Goal: Information Seeking & Learning: Find specific fact

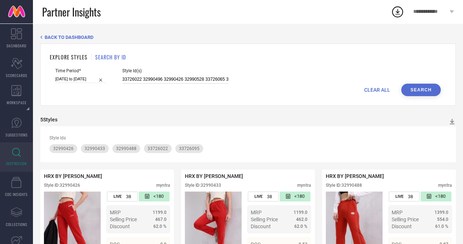
click at [176, 80] on input "33726022 32990496 32990426 32990528 33726065 32990457 32990509 32990539 3372601…" at bounding box center [175, 79] width 106 height 8
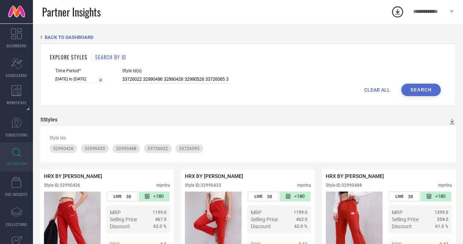
click at [176, 80] on input "33726022 32990496 32990426 32990528 33726065 32990457 32990509 32990539 3372601…" at bounding box center [175, 79] width 106 height 8
paste input "32032279 32032342 32032347 32032240 32032333 32032257 32032319 32032259 3203233…"
type input "32032279 32032342 32032347 32032240 32032333 32032257 32032319 32032259 3203233…"
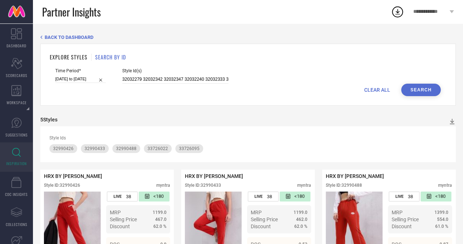
click at [424, 93] on button "Search" at bounding box center [421, 90] width 40 height 12
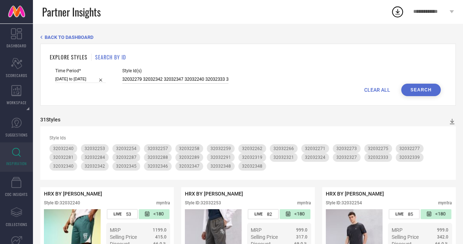
click at [163, 78] on input "32032279 32032342 32032347 32032240 32032333 32032257 32032319 32032259 3203233…" at bounding box center [175, 79] width 106 height 8
paste input "32460094 32459916 32460026 32459903 32459826 32459854 32460049 32459989 3246001…"
click at [427, 82] on div "Time Period* 01-01-2025 to 30-06-2025 Style Id(s) 32460094 32459916 32460026 32…" at bounding box center [248, 75] width 386 height 15
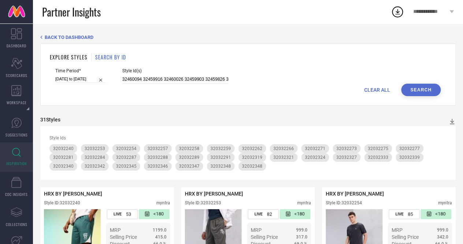
click at [422, 88] on button "Search" at bounding box center [421, 90] width 40 height 12
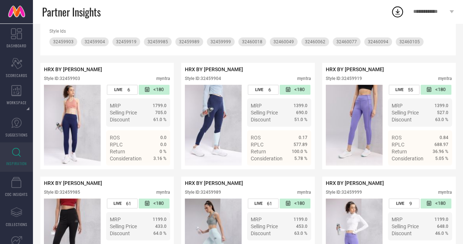
scroll to position [109, 0]
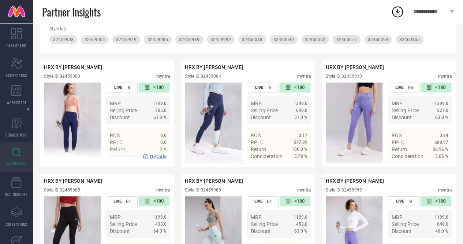
click at [75, 76] on div "Style ID: 32459903" at bounding box center [62, 76] width 36 height 5
copy div "32459903"
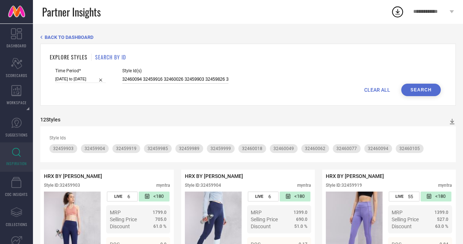
click at [175, 80] on input "32460094 32459916 32460026 32459903 32459826 32459854 32460049 32459989 3246001…" at bounding box center [175, 79] width 106 height 8
click at [192, 81] on input "32460094 32459916 32460026 32459903 32459826 32459854 32460049 32459989 3246001…" at bounding box center [175, 79] width 106 height 8
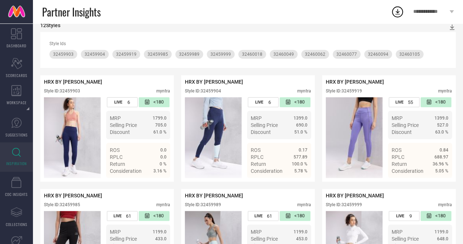
scroll to position [94, 0]
click at [214, 93] on div "Style ID: 32459904" at bounding box center [203, 90] width 36 height 5
copy div "32459904"
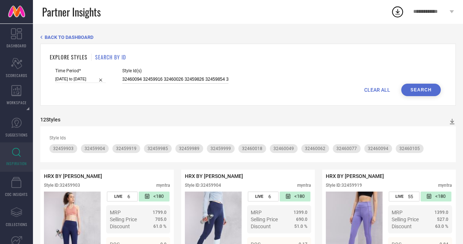
click at [181, 81] on input "32460094 32459916 32460026 32459826 32459854 32460049 32459989 32460018 3246003…" at bounding box center [175, 79] width 106 height 8
click at [175, 77] on input "32460094 32459916 32460026 32459826 32459854 32460049 32459989 32460018 3246003…" at bounding box center [175, 79] width 106 height 8
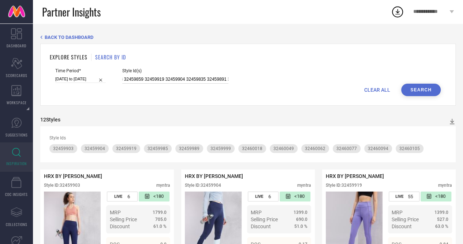
click at [175, 77] on input "32460094 32459916 32460026 32459826 32459854 32460049 32459989 32460018 3246003…" at bounding box center [175, 79] width 106 height 8
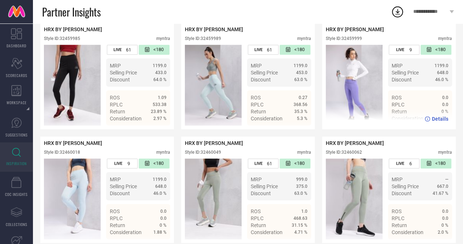
scroll to position [207, 0]
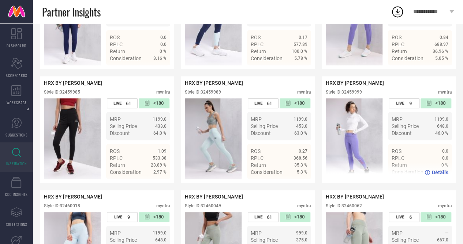
click at [357, 94] on div "Style ID: 32459999" at bounding box center [344, 91] width 36 height 5
copy div "32459999"
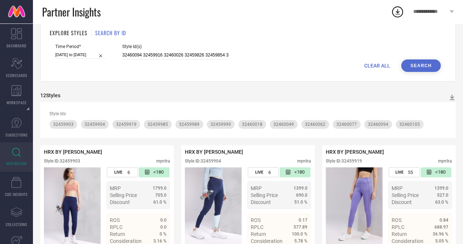
scroll to position [0, 0]
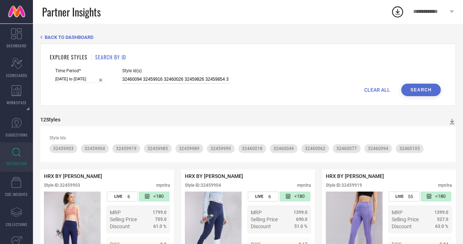
click at [191, 77] on input "32460094 32459916 32460026 32459826 32459854 32460049 32459989 32460018 3246003…" at bounding box center [175, 79] width 106 height 8
click at [174, 79] on input "32460094 32459916 32460026 32459826 32459854 32460049 32459989 32460018 3246003…" at bounding box center [175, 79] width 106 height 8
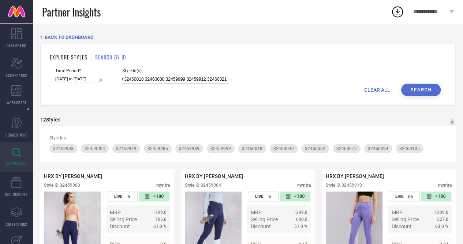
click at [174, 79] on input "32460094 32459916 32460026 32459826 32459854 32460049 32459989 32460018 3246003…" at bounding box center [175, 79] width 106 height 8
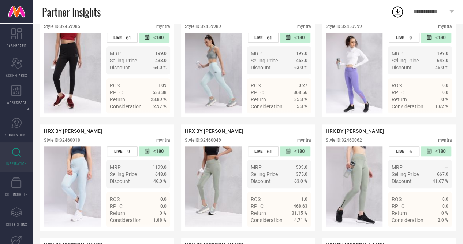
scroll to position [274, 0]
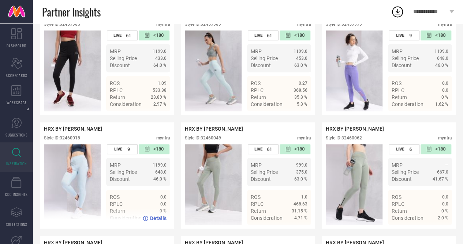
click at [79, 140] on div "Style ID: 32460018" at bounding box center [62, 137] width 36 height 5
copy div "32460018"
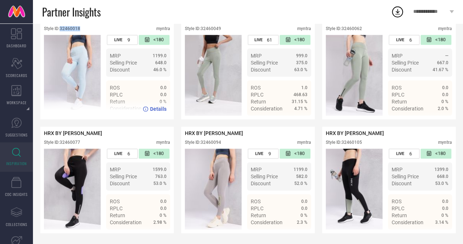
scroll to position [328, 0]
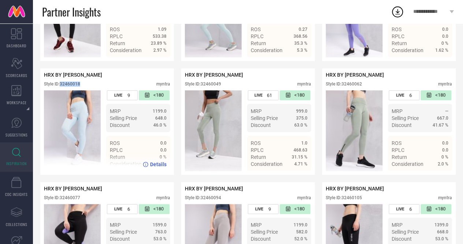
copy div "32460018"
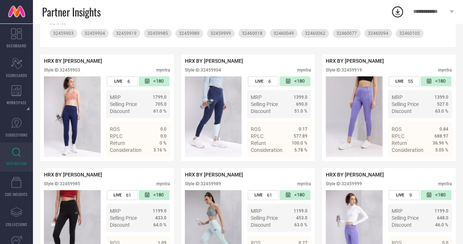
scroll to position [0, 0]
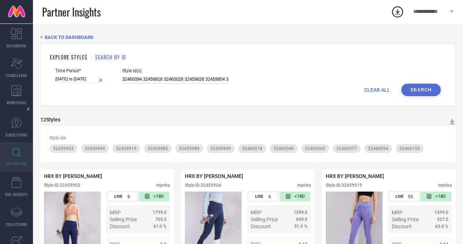
click at [199, 79] on input "32460094 32459916 32460026 32459826 32459854 32460049 32459989 32460018 3246003…" at bounding box center [175, 79] width 106 height 8
click at [169, 78] on input "32460094 32459916 32460026 32459826 32459854 32460049 32459989 32460018 3246003…" at bounding box center [175, 79] width 106 height 8
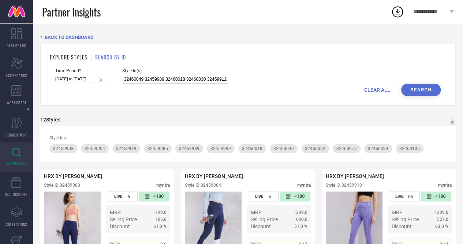
click at [169, 78] on input "32460094 32459916 32460026 32459826 32459854 32460049 32459989 32460018 3246003…" at bounding box center [175, 79] width 106 height 8
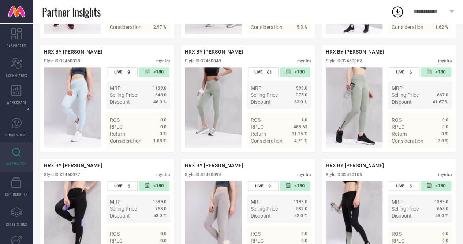
scroll to position [0, 0]
click at [212, 63] on div "Style ID: 32460049" at bounding box center [203, 60] width 36 height 5
click at [315, 108] on div "HRX BY HRITHIK ROSHAN Style ID: 32459903 myntra LIVE 6 <180 MRP 1799.0 Selling …" at bounding box center [248, 41] width 416 height 447
click at [345, 63] on div "Style ID: 32460062" at bounding box center [344, 60] width 36 height 5
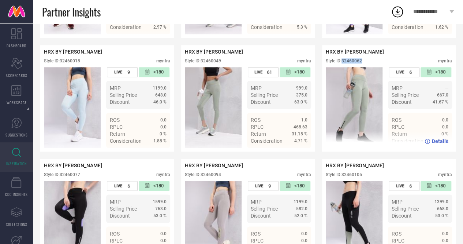
click at [345, 63] on div "Style ID: 32460062" at bounding box center [344, 60] width 36 height 5
copy div "32460062"
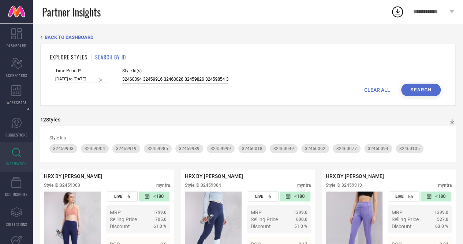
click at [171, 79] on input "32460094 32459916 32460026 32459826 32459854 32460049 32459989 32460030 3245991…" at bounding box center [175, 79] width 106 height 8
click at [175, 79] on input "32460094 32459916 32460026 32459826 32459854 32460049 32459989 32460030 3245991…" at bounding box center [175, 79] width 106 height 8
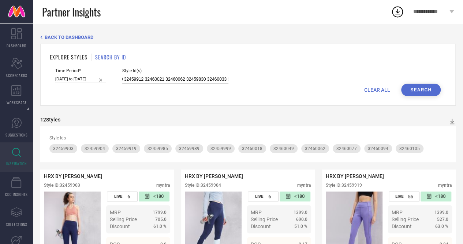
click at [175, 79] on input "32460094 32459916 32460026 32459826 32459854 32460049 32459989 32460030 3245991…" at bounding box center [175, 79] width 106 height 8
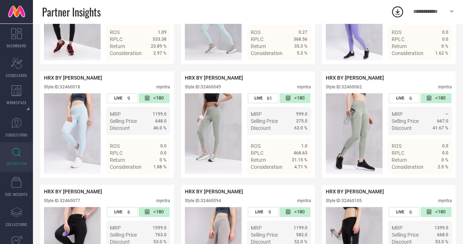
scroll to position [390, 0]
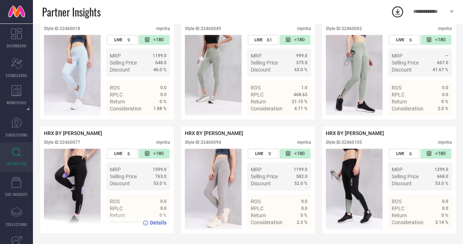
click at [77, 141] on div "Style ID: 32460077" at bounding box center [62, 142] width 36 height 5
copy div "Style ID: 32460077"
click at [68, 142] on div "Style ID: 32460077" at bounding box center [62, 142] width 36 height 5
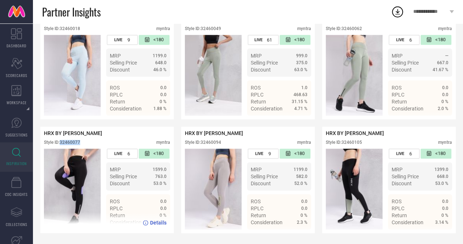
click at [68, 142] on div "Style ID: 32460077" at bounding box center [62, 142] width 36 height 5
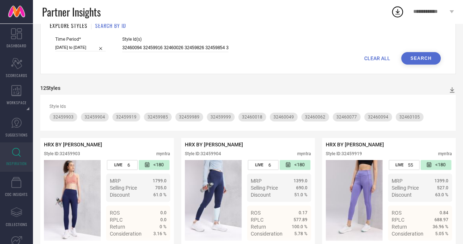
scroll to position [0, 0]
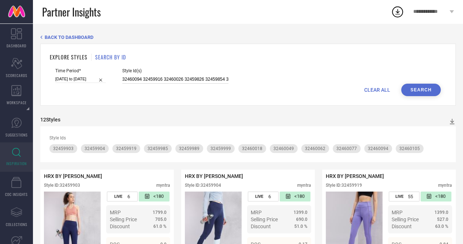
click at [185, 84] on input "32460094 32459916 32460026 32459826 32459854 32460049 32459989 32460030 3245991…" at bounding box center [175, 79] width 106 height 8
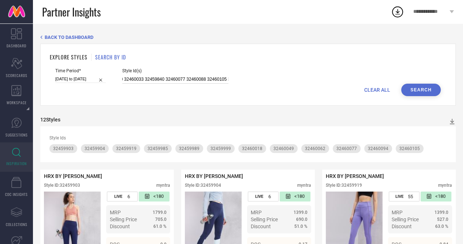
click at [168, 79] on input "32460094 32459916 32460026 32459826 32459854 32460049 32459989 32460030 3245991…" at bounding box center [175, 79] width 106 height 8
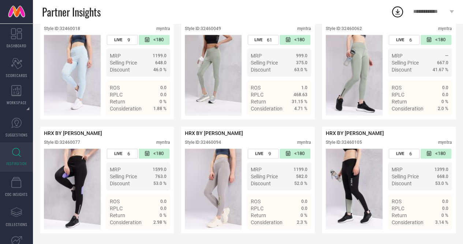
scroll to position [0, 0]
click at [211, 141] on div "Style ID: 32460094" at bounding box center [203, 142] width 36 height 5
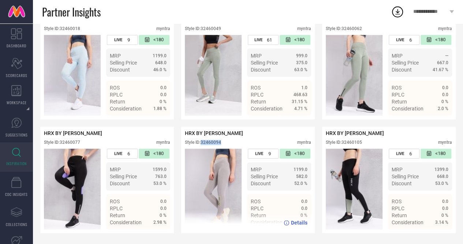
click at [211, 141] on div "Style ID: 32460094" at bounding box center [203, 142] width 36 height 5
copy div "32460094"
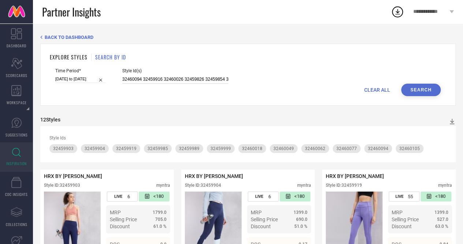
click at [182, 82] on input "32460094 32459916 32460026 32459826 32459854 32460049 32459989 32460030 3245991…" at bounding box center [175, 79] width 106 height 8
click at [123, 82] on input "32460094 32459916 32460026 32459826 32459854 32460049 32459989 32460030 3245991…" at bounding box center [175, 79] width 106 height 8
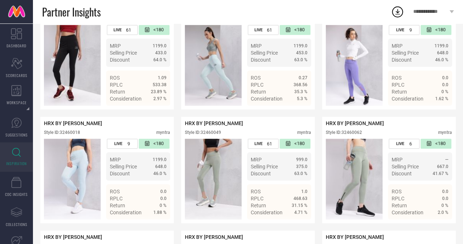
scroll to position [390, 0]
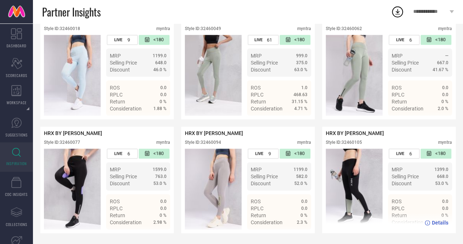
click at [357, 140] on div "Style ID: 32460105 myntra" at bounding box center [389, 144] width 126 height 9
click at [357, 140] on div "Style ID: 32460105" at bounding box center [344, 142] width 36 height 5
copy div "32460105"
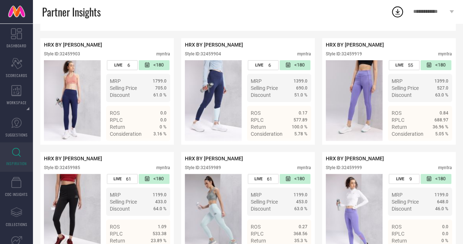
scroll to position [0, 0]
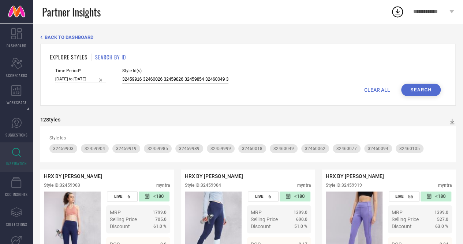
click at [181, 80] on input "32459916 32460026 32459826 32459854 32460049 32459989 32460030 32459912 3246002…" at bounding box center [175, 79] width 106 height 8
click at [174, 78] on input "32459916 32460026 32459826 32459854 32460049 32459989 32460030 32459912 3246002…" at bounding box center [175, 79] width 106 height 8
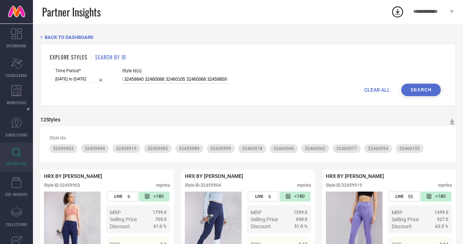
click at [174, 78] on input "32459916 32460026 32459826 32459854 32460049 32459989 32460030 32459912 3246002…" at bounding box center [175, 79] width 106 height 8
type input "32459916 32460026 32459826 32459854 32460049 32459989 32460030 32459912 3246002…"
click at [420, 88] on button "Search" at bounding box center [421, 90] width 40 height 12
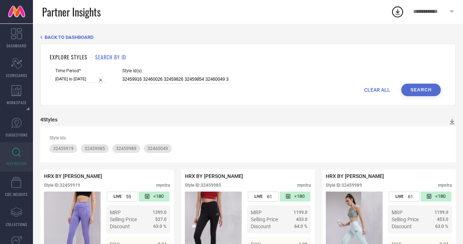
click at [179, 77] on div "Style Id(s) 32459916 32460026 32459826 32459854 32460049 32459989 32460030 3245…" at bounding box center [175, 75] width 106 height 15
click at [179, 77] on input "32459916 32460026 32459826 32459854 32460049 32459989 32460030 32459912 3246002…" at bounding box center [175, 79] width 106 height 8
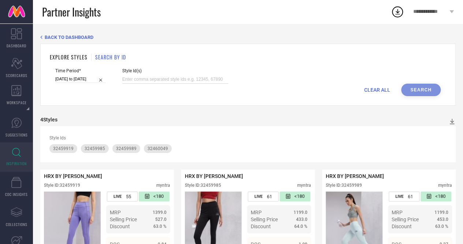
paste input "32873770 32990236 32990221 32990178 32990241 32990151 32990127 32990244 3299017…"
type input "32873770 32990236 32990221 32990178 32990241 32990151 32990127 32990244 3299017…"
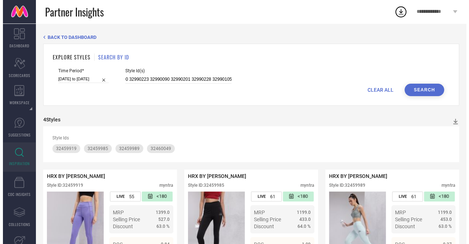
scroll to position [0, 0]
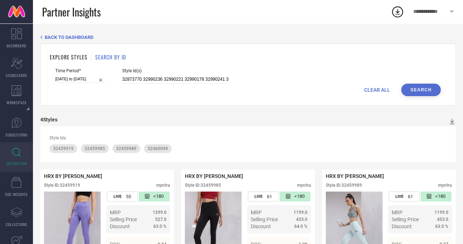
click at [421, 86] on button "Search" at bounding box center [421, 90] width 40 height 12
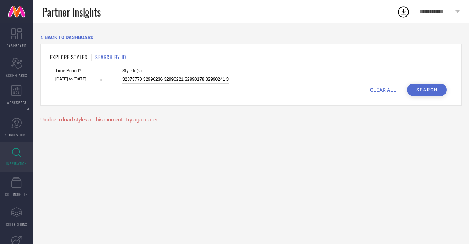
click at [174, 79] on input "32873770 32990236 32990221 32990178 32990241 32990151 32990127 32990244 3299017…" at bounding box center [175, 79] width 106 height 8
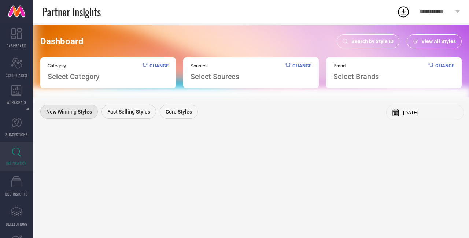
click at [382, 41] on span "Search by Style ID" at bounding box center [372, 41] width 42 height 6
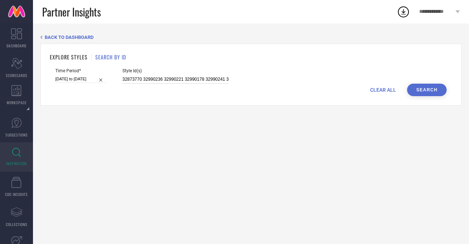
click at [185, 80] on input "32873770 32990236 32990221 32990178 32990241 32990151 32990127 32990244 3299017…" at bounding box center [175, 79] width 106 height 8
paste input "32873770 32990236 32990221 32990178 32990241 32990151 32990127 32990244 3299017…"
click at [424, 95] on button "Search" at bounding box center [427, 90] width 40 height 12
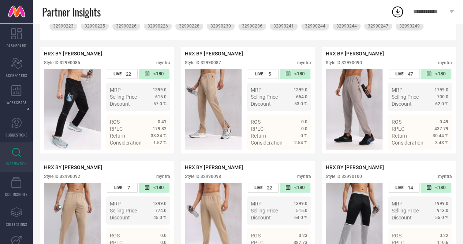
scroll to position [178, 0]
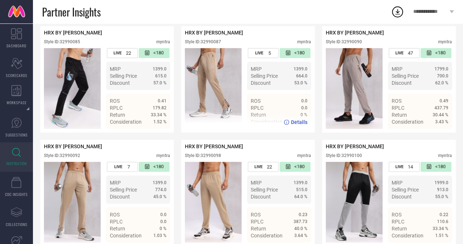
click at [207, 42] on div "Style ID: 32990087" at bounding box center [203, 41] width 36 height 5
copy div "32990087"
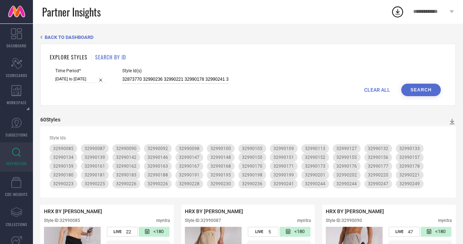
click at [166, 78] on input "32873770 32990236 32990221 32990178 32990241 32990151 32990127 32990244 3299017…" at bounding box center [175, 79] width 106 height 8
click at [182, 79] on input "32873770 32990236 32990221 32990178 32990241 32990151 32990127 32990244 3299017…" at bounding box center [175, 79] width 106 height 8
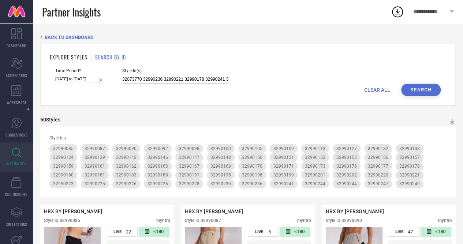
click at [182, 79] on input "32873770 32990236 32990221 32990178 32990241 32990151 32990127 32990244 3299017…" at bounding box center [175, 79] width 106 height 8
click at [174, 79] on input "32873770 32990236 32990221 32990178 32990241 32990151 32990127 32990244 3299017…" at bounding box center [175, 79] width 106 height 8
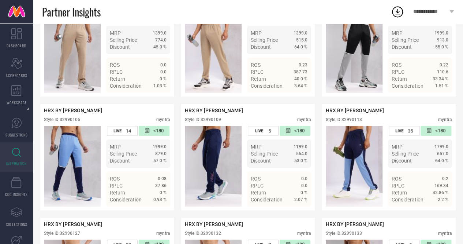
scroll to position [235, 0]
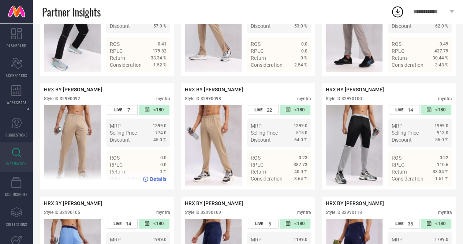
click at [74, 101] on div "Style ID: 32990092" at bounding box center [62, 98] width 36 height 5
copy div "32990092"
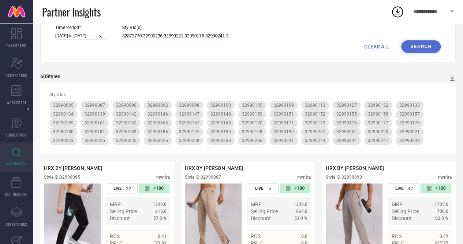
scroll to position [0, 0]
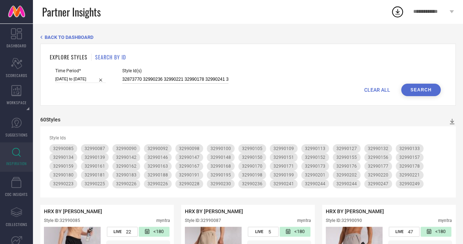
click at [171, 77] on input "32873770 32990236 32990221 32990178 32990241 32990151 32990127 32990244 3299017…" at bounding box center [175, 79] width 106 height 8
click at [177, 77] on input "32873770 32990236 32990221 32990178 32990241 32990151 32990127 32990244 3299017…" at bounding box center [175, 79] width 106 height 8
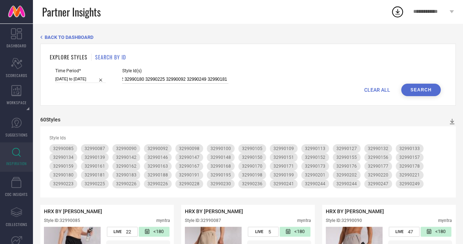
click at [177, 77] on input "32873770 32990236 32990221 32990178 32990241 32990151 32990127 32990244 3299017…" at bounding box center [175, 79] width 106 height 8
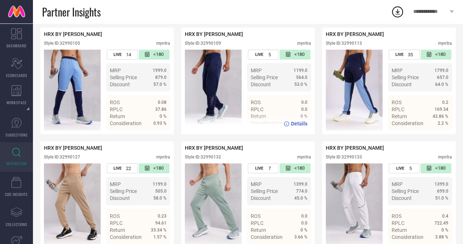
scroll to position [0, 0]
click at [215, 46] on div "Style ID: 32990109" at bounding box center [203, 43] width 36 height 5
copy div "32990109"
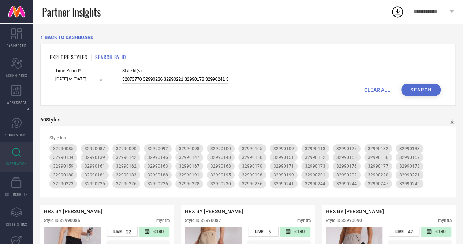
click at [183, 80] on input "32873770 32990236 32990221 32990178 32990241 32990151 32990127 32990244 3299017…" at bounding box center [175, 79] width 106 height 8
click at [169, 80] on input "32873770 32990236 32990221 32990178 32990241 32990151 32990127 32990244 3299017…" at bounding box center [175, 79] width 106 height 8
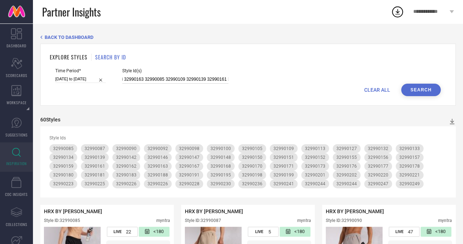
click at [169, 80] on input "32873770 32990236 32990221 32990178 32990241 32990151 32990127 32990244 3299017…" at bounding box center [175, 79] width 106 height 8
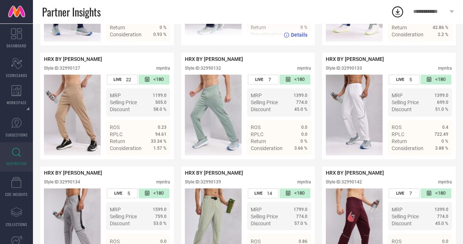
scroll to position [493, 0]
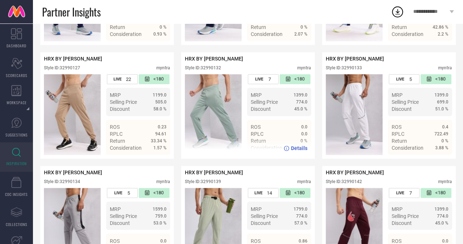
click at [212, 70] on div "Style ID: 32990132" at bounding box center [203, 67] width 36 height 5
copy div "32990132"
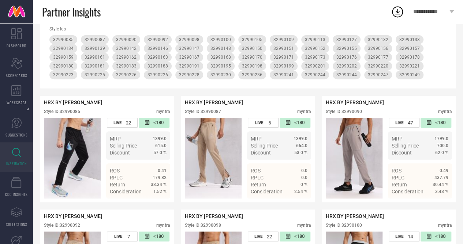
scroll to position [0, 0]
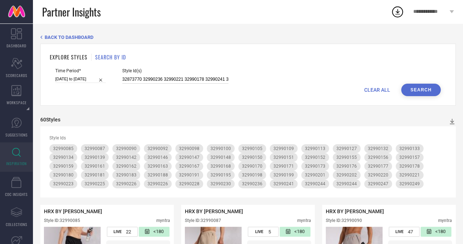
click at [192, 79] on input "32873770 32990236 32990221 32990178 32990241 32990151 32990127 32990244 3299017…" at bounding box center [175, 79] width 106 height 8
click at [171, 76] on input "32873770 32990236 32990221 32990178 32990241 32990151 32990127 32990244 3299017…" at bounding box center [175, 79] width 106 height 8
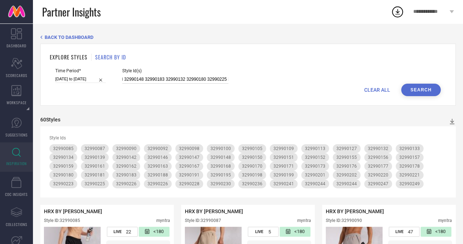
click at [171, 76] on input "32873770 32990236 32990221 32990178 32990241 32990151 32990127 32990244 3299017…" at bounding box center [175, 79] width 106 height 8
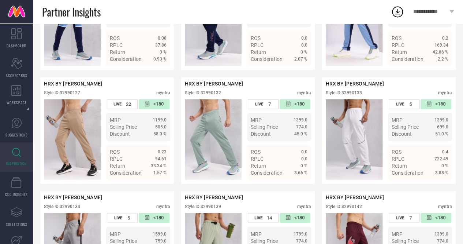
scroll to position [468, 0]
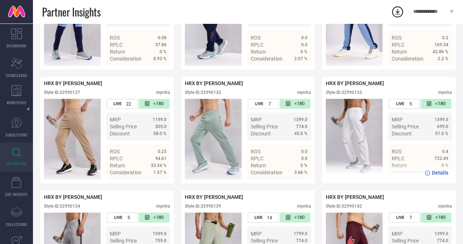
click at [354, 95] on div "Style ID: 32990133" at bounding box center [344, 92] width 36 height 5
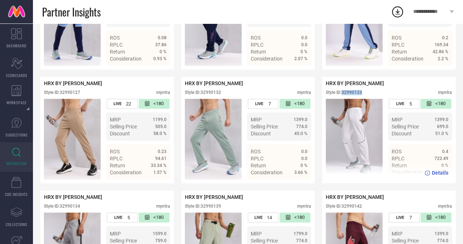
click at [354, 95] on div "Style ID: 32990133" at bounding box center [344, 92] width 36 height 5
copy div "32990133"
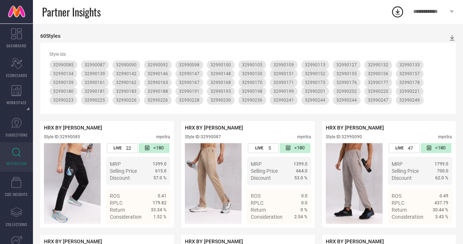
scroll to position [0, 0]
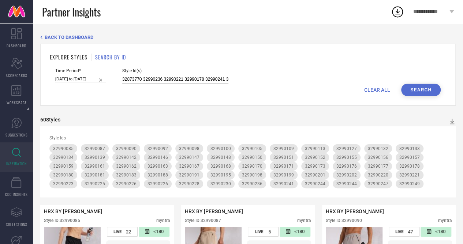
click at [187, 82] on input "32873770 32990236 32990221 32990178 32990241 32990151 32990127 32990244 3299017…" at bounding box center [175, 79] width 106 height 8
click at [170, 79] on input "32873770 32990236 32990221 32990178 32990241 32990151 32990127 32990244 3299017…" at bounding box center [175, 79] width 106 height 8
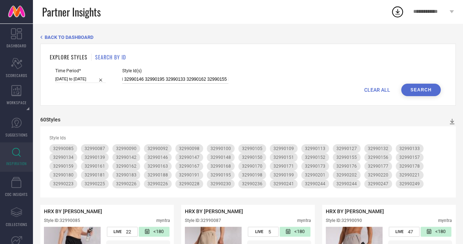
click at [170, 79] on input "32873770 32990236 32990221 32990178 32990241 32990151 32990127 32990244 3299017…" at bounding box center [175, 79] width 106 height 8
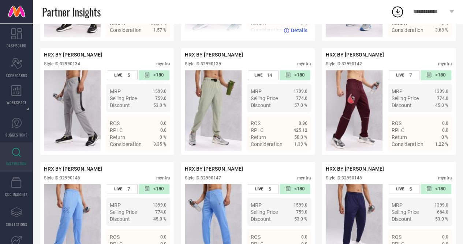
scroll to position [612, 0]
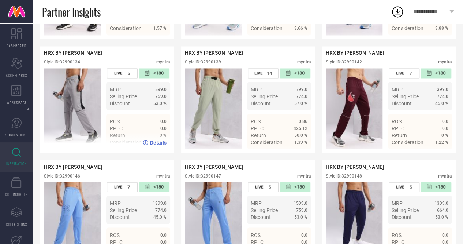
click at [78, 64] on div "Style ID: 32990134" at bounding box center [62, 61] width 36 height 5
copy div "32990134"
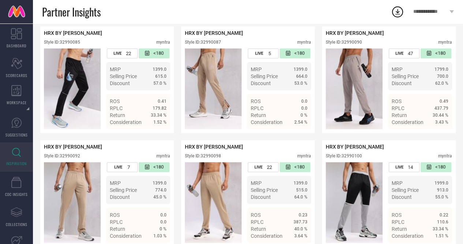
scroll to position [0, 0]
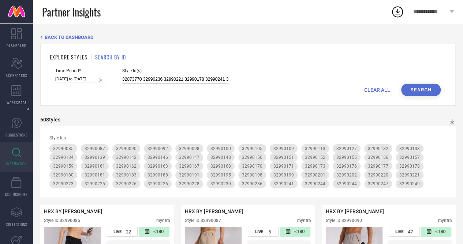
click at [160, 75] on input "32873770 32990236 32990221 32990178 32990241 32990151 32990127 32990244 3299017…" at bounding box center [175, 79] width 106 height 8
click at [163, 79] on input "32873770 32990236 32990221 32990178 32990241 32990151 32990127 32990244 3299017…" at bounding box center [175, 79] width 106 height 8
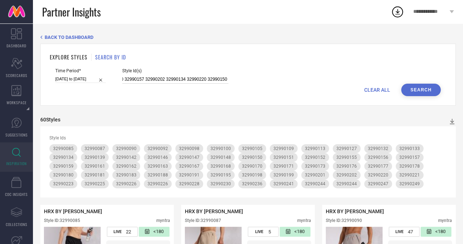
click at [163, 79] on input "32873770 32990236 32990221 32990178 32990241 32990151 32990127 32990244 3299017…" at bounding box center [175, 79] width 106 height 8
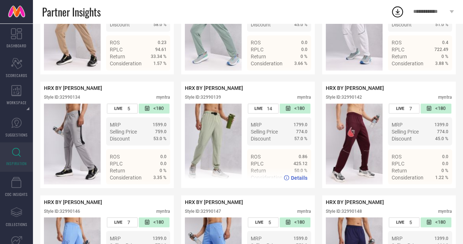
scroll to position [578, 0]
click at [214, 99] on div "Style ID: 32990139" at bounding box center [203, 96] width 36 height 5
copy div "32990139"
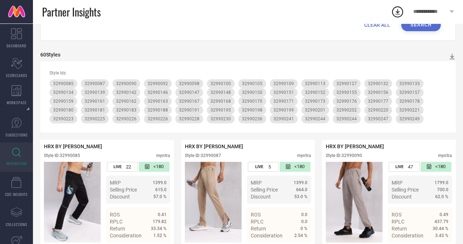
scroll to position [0, 0]
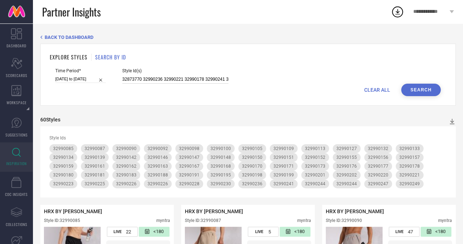
click at [188, 79] on input "32873770 32990236 32990221 32990178 32990241 32990151 32990127 32990244 3299017…" at bounding box center [175, 79] width 106 height 8
click at [175, 82] on input "32873770 32990236 32990221 32990178 32990241 32990151 32990127 32990244 3299017…" at bounding box center [175, 79] width 106 height 8
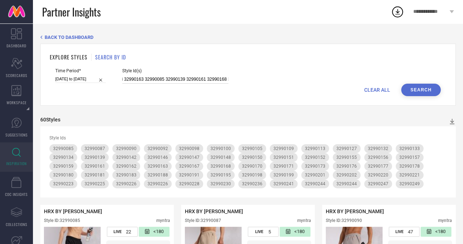
click at [175, 82] on input "32873770 32990236 32990221 32990178 32990241 32990151 32990127 32990244 3299017…" at bounding box center [175, 79] width 106 height 8
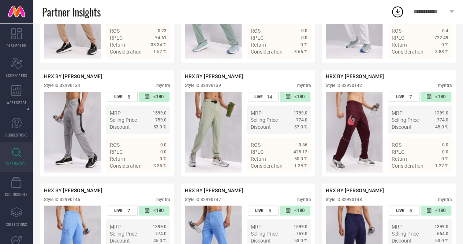
scroll to position [590, 0]
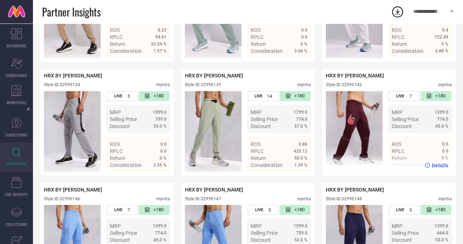
click at [354, 87] on div "Style ID: 32990142" at bounding box center [344, 84] width 36 height 5
copy div "32990142"
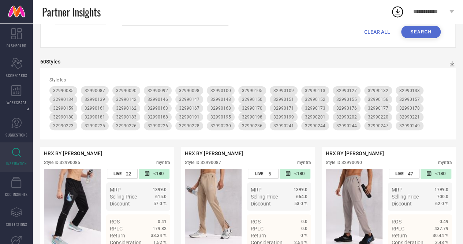
scroll to position [0, 0]
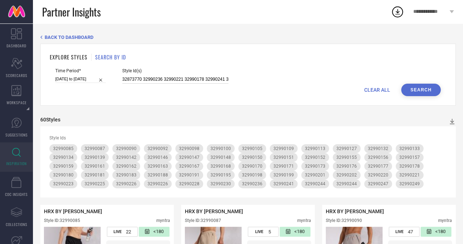
click at [155, 79] on input "32873770 32990236 32990221 32990178 32990241 32990151 32990127 32990244 3299017…" at bounding box center [175, 79] width 106 height 8
click at [174, 77] on input "32873770 32990236 32990221 32990178 32990241 32990151 32990127 32990244 3299017…" at bounding box center [175, 79] width 106 height 8
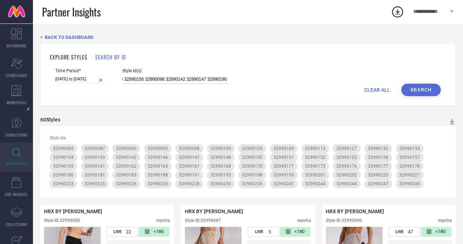
click at [174, 77] on input "32873770 32990236 32990221 32990178 32990241 32990151 32990127 32990244 3299017…" at bounding box center [175, 79] width 106 height 8
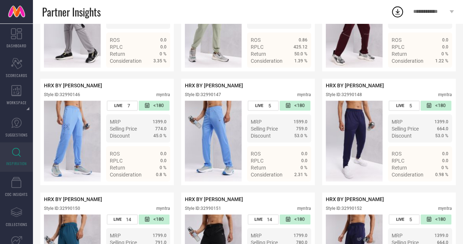
scroll to position [714, 0]
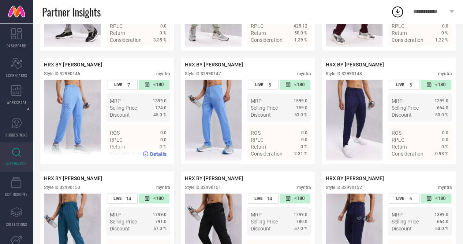
click at [67, 76] on div "Style ID: 32990146" at bounding box center [62, 73] width 36 height 5
copy div "32990146"
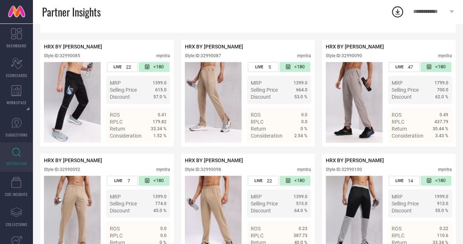
scroll to position [0, 0]
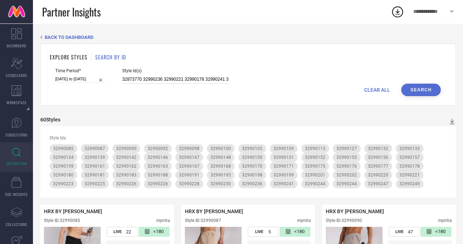
click at [155, 78] on input "32873770 32990236 32990221 32990178 32990241 32990151 32990127 32990244 3299017…" at bounding box center [175, 79] width 106 height 8
click at [179, 81] on input "32873770 32990236 32990221 32990178 32990241 32990151 32990127 32990244 3299017…" at bounding box center [175, 79] width 106 height 8
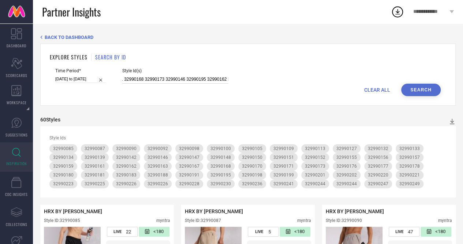
click at [179, 81] on input "32873770 32990236 32990221 32990178 32990241 32990151 32990127 32990244 3299017…" at bounding box center [175, 79] width 106 height 8
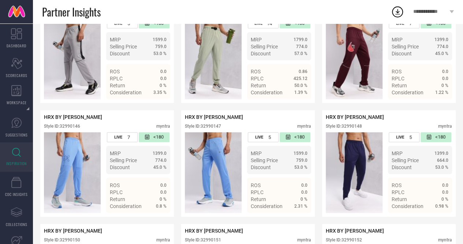
scroll to position [663, 0]
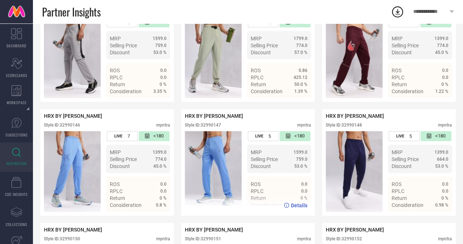
click at [223, 131] on div "Style ID: 32990147 myntra" at bounding box center [248, 126] width 126 height 9
click at [212, 127] on div "Style ID: 32990147" at bounding box center [203, 124] width 36 height 5
copy div "32990147"
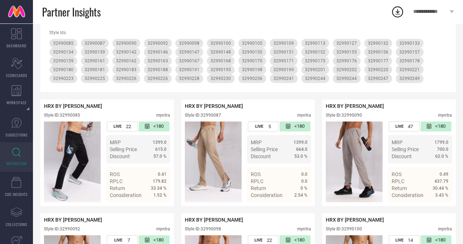
scroll to position [0, 0]
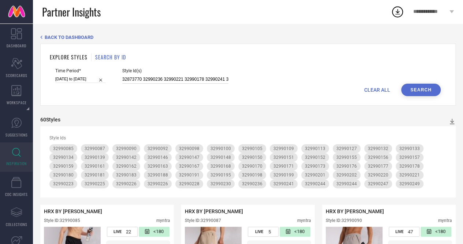
click at [165, 77] on input "32873770 32990236 32990221 32990178 32990241 32990151 32990127 32990244 3299017…" at bounding box center [175, 79] width 106 height 8
click at [179, 78] on input "32873770 32990236 32990221 32990178 32990241 32990151 32990127 32990244 3299017…" at bounding box center [175, 79] width 106 height 8
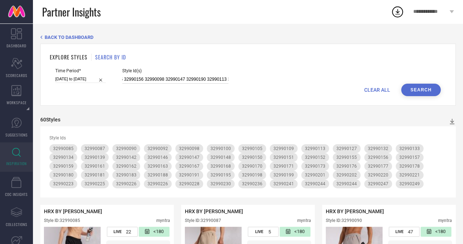
click at [179, 78] on input "32873770 32990236 32990221 32990178 32990241 32990151 32990127 32990244 3299017…" at bounding box center [175, 79] width 106 height 8
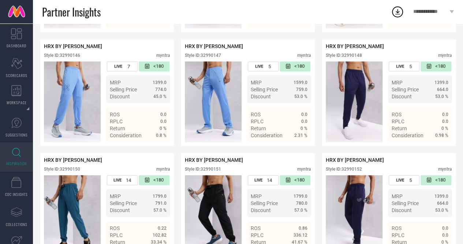
scroll to position [738, 0]
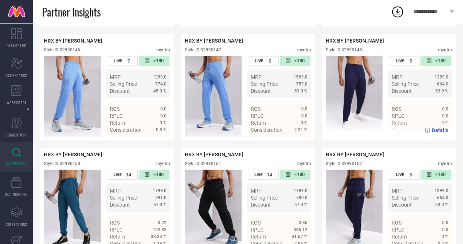
click at [352, 52] on div "Style ID: 32990148" at bounding box center [344, 49] width 36 height 5
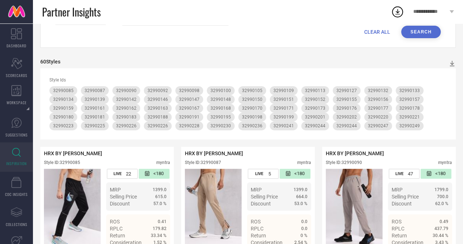
scroll to position [39, 0]
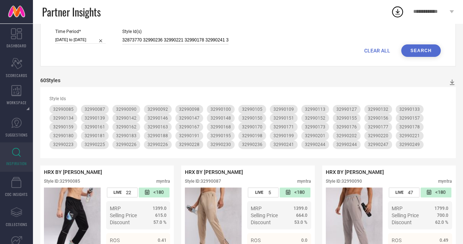
click at [161, 41] on input "32873770 32990236 32990221 32990178 32990241 32990151 32990127 32990244 3299017…" at bounding box center [175, 40] width 106 height 8
click at [174, 38] on input "32873770 32990236 32990221 32990178 32990241 32990151 32990127 32990244 3299017…" at bounding box center [175, 40] width 106 height 8
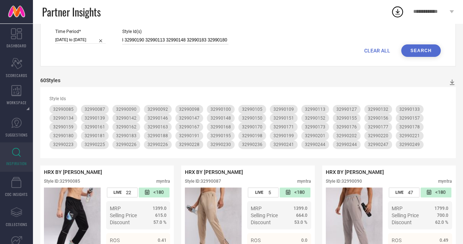
click at [174, 38] on input "32873770 32990236 32990221 32990178 32990241 32990151 32990127 32990244 3299017…" at bounding box center [175, 40] width 106 height 8
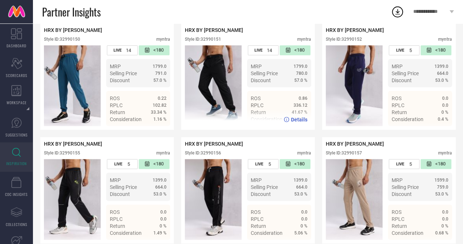
scroll to position [835, 0]
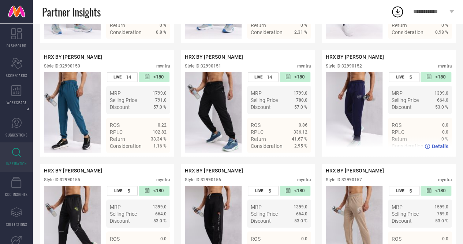
click at [355, 68] on div "Style ID: 32990152" at bounding box center [344, 65] width 36 height 5
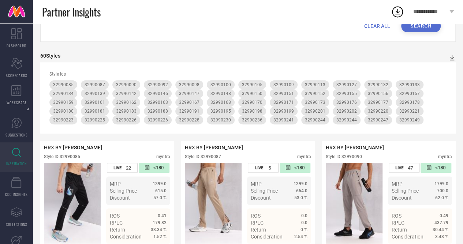
scroll to position [0, 0]
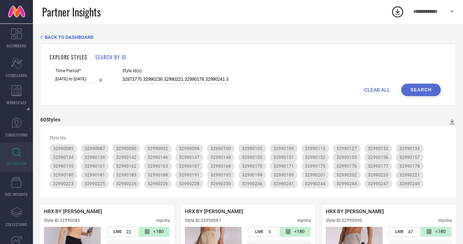
click at [163, 77] on input "32873770 32990236 32990221 32990178 32990241 32990151 32990127 32990244 3299017…" at bounding box center [175, 79] width 106 height 8
click at [178, 80] on input "32873770 32990236 32990221 32990178 32990241 32990151 32990127 32990244 3299017…" at bounding box center [175, 79] width 106 height 8
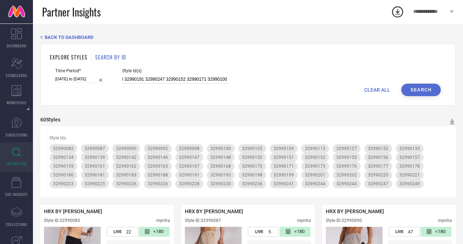
click at [178, 80] on input "32873770 32990236 32990221 32990178 32990241 32990151 32990127 32990244 3299017…" at bounding box center [175, 79] width 106 height 8
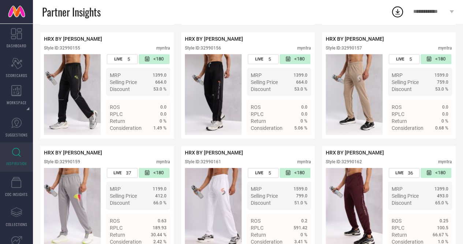
scroll to position [982, 0]
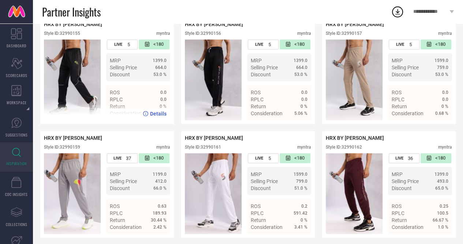
click at [80, 36] on div "Style ID: 32990155" at bounding box center [62, 33] width 36 height 5
click at [73, 36] on div "Style ID: 32990155" at bounding box center [62, 33] width 36 height 5
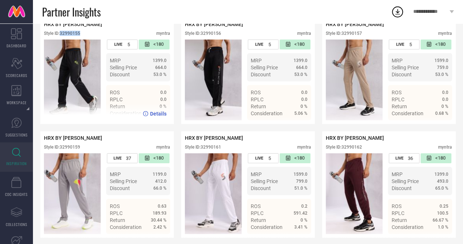
click at [73, 36] on div "Style ID: 32990155" at bounding box center [62, 33] width 36 height 5
click at [67, 36] on div "Style ID: 32990155" at bounding box center [62, 33] width 36 height 5
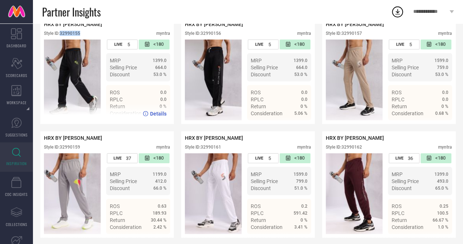
click at [67, 36] on div "Style ID: 32990155" at bounding box center [62, 33] width 36 height 5
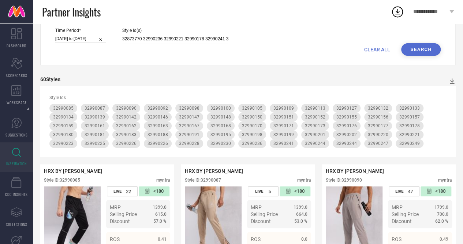
scroll to position [0, 0]
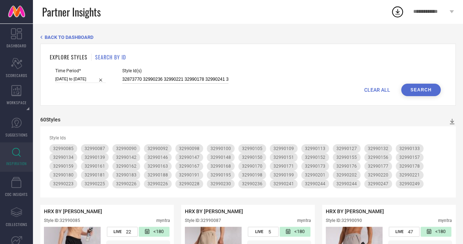
click at [193, 79] on input "32873770 32990236 32990221 32990178 32990241 32990151 32990127 32990244 3299017…" at bounding box center [175, 79] width 106 height 8
click at [176, 77] on input "32873770 32990236 32990221 32990178 32990241 32990151 32990127 32990244 3299017…" at bounding box center [175, 79] width 106 height 8
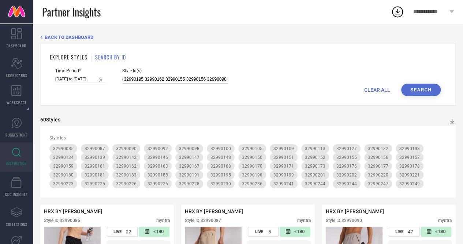
click at [176, 77] on input "32873770 32990236 32990221 32990178 32990241 32990151 32990127 32990244 3299017…" at bounding box center [175, 79] width 106 height 8
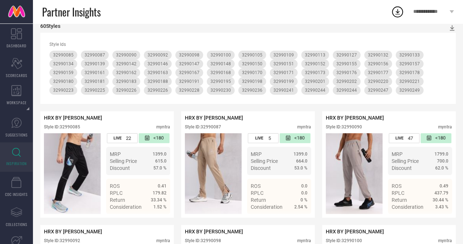
scroll to position [0, 0]
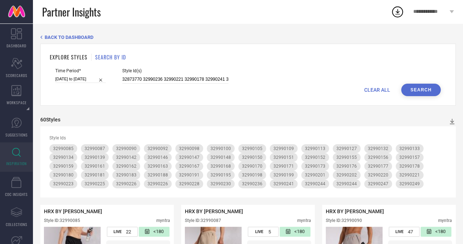
click at [429, 89] on button "Search" at bounding box center [421, 90] width 40 height 12
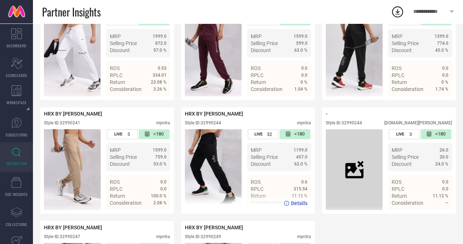
scroll to position [1677, 0]
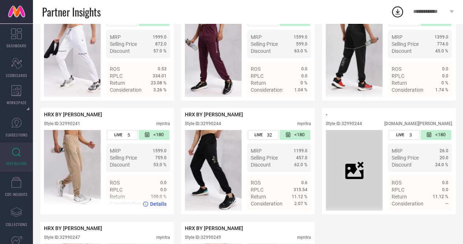
click at [73, 126] on div "Style ID: 32990241" at bounding box center [62, 123] width 36 height 5
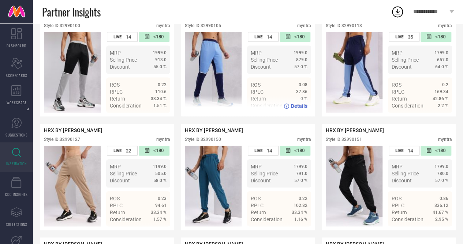
scroll to position [0, 0]
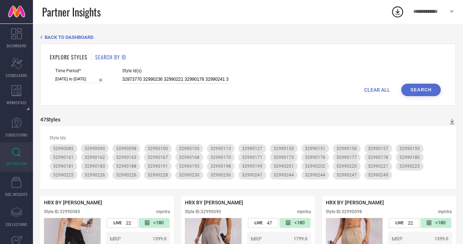
click at [217, 78] on input "32873770 32990236 32990221 32990178 32990241 32990151 32990127 32990244 3299017…" at bounding box center [175, 79] width 106 height 8
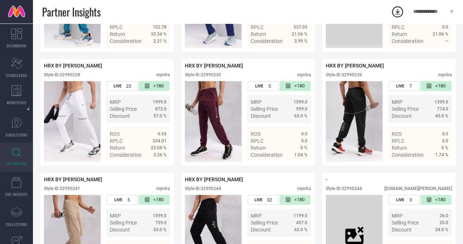
scroll to position [1609, 0]
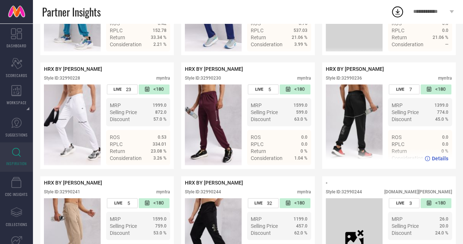
click at [360, 81] on div "Style ID: 32990236" at bounding box center [344, 77] width 36 height 5
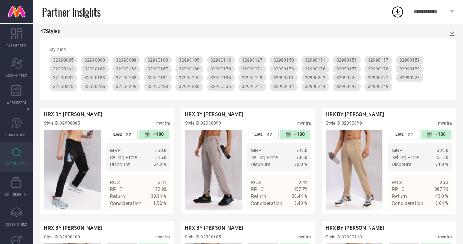
scroll to position [0, 0]
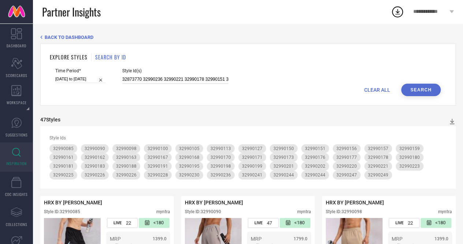
click at [196, 81] on input "32873770 32990236 32990221 32990178 32990151 32990127 32990244 32990177 3299021…" at bounding box center [175, 79] width 106 height 8
click at [149, 80] on input "32873770 32990236 32990221 32990178 32990151 32990127 32990244 32990177 3299021…" at bounding box center [175, 79] width 106 height 8
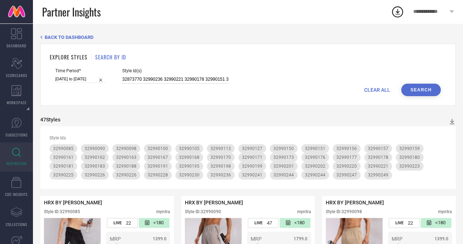
click at [149, 80] on input "32873770 32990236 32990221 32990178 32990151 32990127 32990244 32990177 3299021…" at bounding box center [175, 79] width 106 height 8
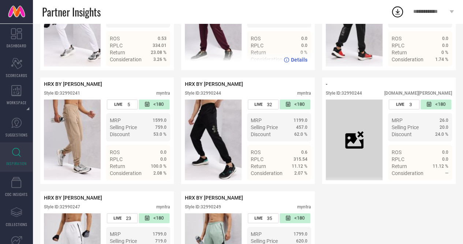
scroll to position [1708, 0]
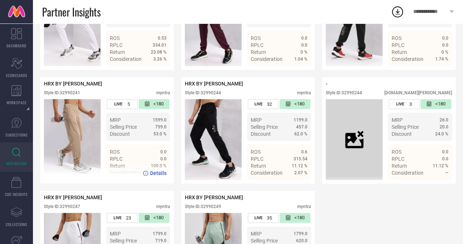
click at [76, 95] on div "Style ID: 32990241" at bounding box center [62, 92] width 36 height 5
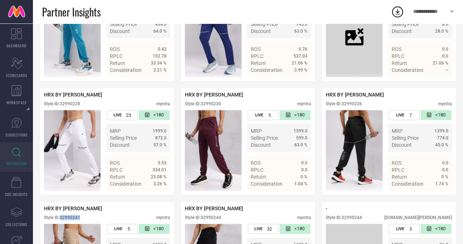
scroll to position [1580, 0]
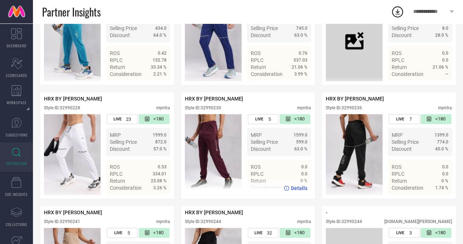
click at [210, 110] on div "Style ID: 32990230" at bounding box center [203, 107] width 36 height 5
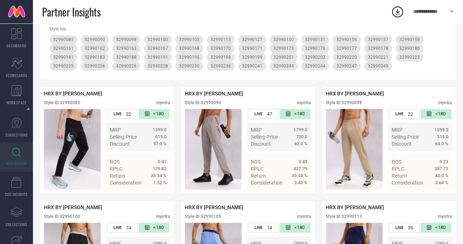
scroll to position [0, 0]
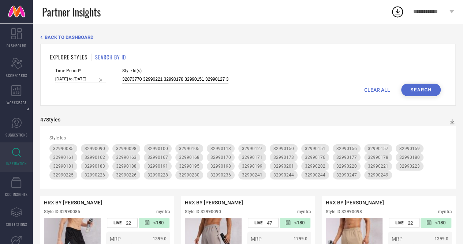
click at [165, 77] on input "32873770 32990221 32990178 32990151 32990127 32990244 32990177 32990216 3299017…" at bounding box center [175, 79] width 106 height 8
click at [175, 77] on input "32873770 32990221 32990178 32990151 32990127 32990244 32990177 32990216 3299017…" at bounding box center [175, 79] width 106 height 8
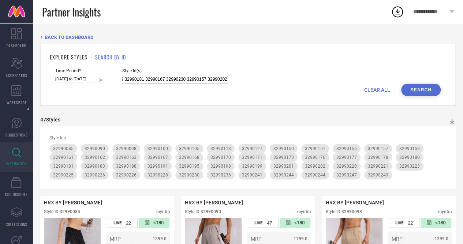
click at [175, 77] on input "32873770 32990221 32990178 32990151 32990127 32990244 32990177 32990216 3299017…" at bounding box center [175, 79] width 106 height 8
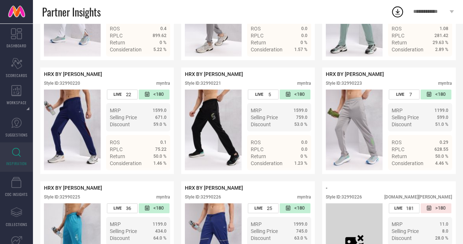
scroll to position [1377, 0]
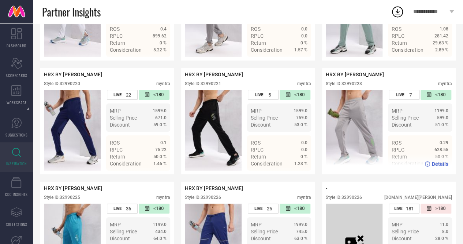
click at [360, 86] on div "Style ID: 32990223" at bounding box center [344, 83] width 36 height 5
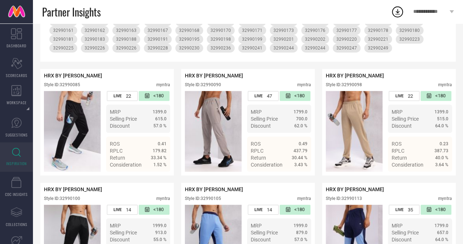
scroll to position [0, 0]
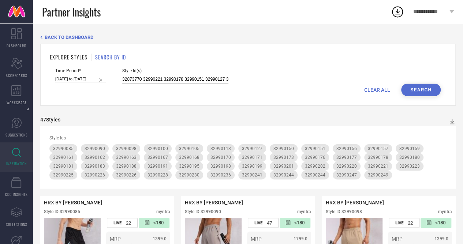
click at [177, 78] on input "32873770 32990221 32990178 32990151 32990127 32990244 32990177 32990216 3299017…" at bounding box center [175, 79] width 106 height 8
click at [173, 82] on input "32873770 32990221 32990178 32990151 32990127 32990244 32990177 32990216 3299017…" at bounding box center [175, 79] width 106 height 8
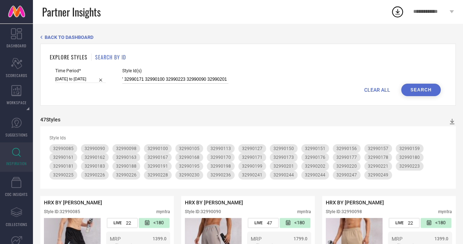
click at [173, 82] on input "32873770 32990221 32990178 32990151 32990127 32990244 32990177 32990216 3299017…" at bounding box center [175, 79] width 106 height 8
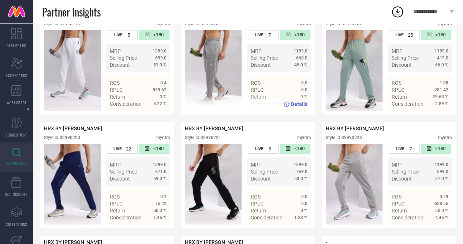
scroll to position [1323, 0]
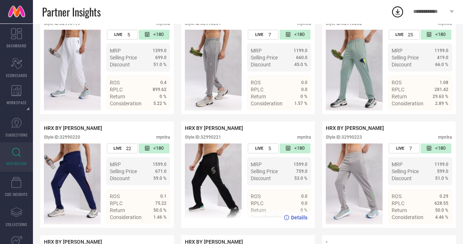
click at [212, 140] on div "Style ID: 32990221" at bounding box center [203, 136] width 36 height 5
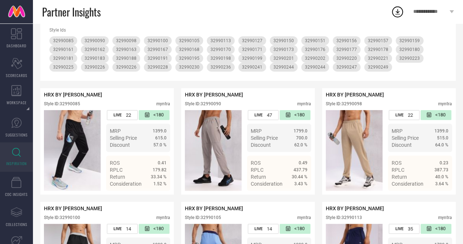
scroll to position [0, 0]
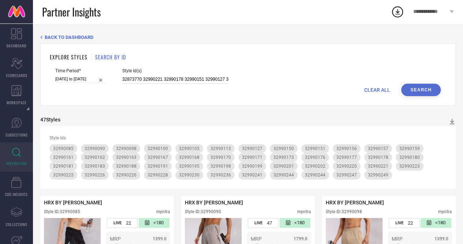
click at [182, 82] on input "32873770 32990221 32990178 32990151 32990127 32990244 32990177 32990216 3299017…" at bounding box center [175, 79] width 106 height 8
click at [155, 78] on input "32873770 32990221 32990178 32990151 32990127 32990244 32990177 32990216 3299017…" at bounding box center [175, 79] width 106 height 8
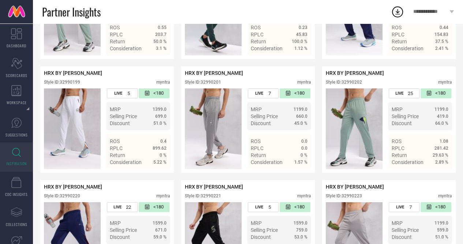
scroll to position [1263, 0]
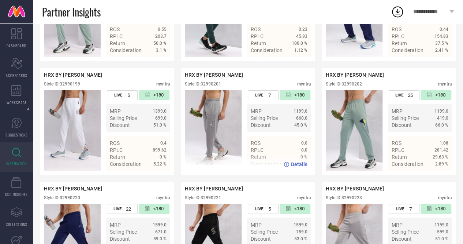
click at [206, 86] on div "Style ID: 32990201" at bounding box center [203, 83] width 36 height 5
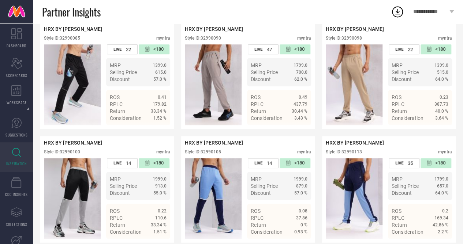
scroll to position [0, 0]
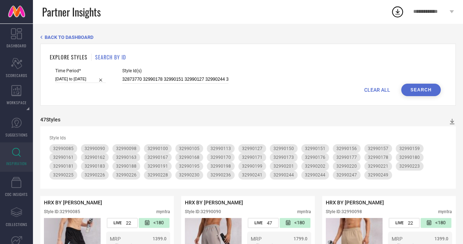
click at [189, 75] on div "32873770 32990178 32990151 32990127 32990244 32990177 32990216 32990176 3299017…" at bounding box center [175, 79] width 106 height 8
click at [189, 76] on div "32873770 32990178 32990151 32990127 32990244 32990177 32990216 32990176 3299017…" at bounding box center [175, 79] width 106 height 8
click at [185, 77] on input "32873770 32990178 32990151 32990127 32990244 32990177 32990216 32990176 3299017…" at bounding box center [175, 79] width 106 height 8
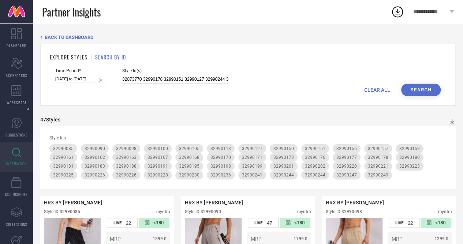
scroll to position [0, 785]
click at [178, 77] on input "32873770 32990178 32990151 32990127 32990244 32990177 32990216 32990176 3299017…" at bounding box center [175, 79] width 106 height 8
click at [423, 88] on button "Search" at bounding box center [421, 90] width 40 height 12
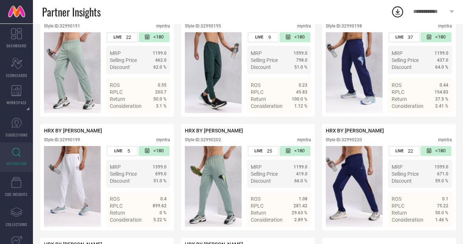
scroll to position [1208, 0]
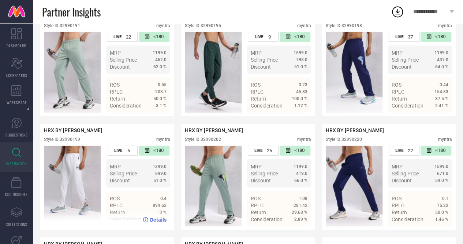
click at [72, 142] on div "Style ID: 32990199" at bounding box center [62, 139] width 36 height 5
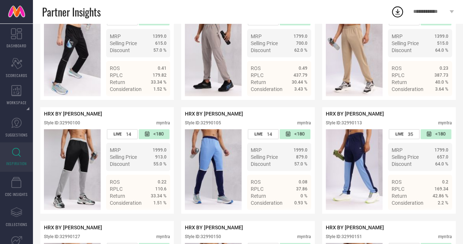
scroll to position [0, 0]
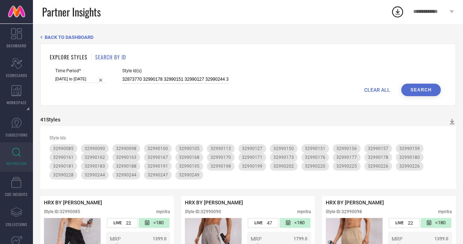
click at [168, 80] on input "32873770 32990178 32990151 32990127 32990244 32990177 32990216 32990176 3299017…" at bounding box center [175, 79] width 106 height 8
click at [174, 80] on input "32873770 32990178 32990151 32990127 32990244 32990177 32990216 32990176 3299017…" at bounding box center [175, 79] width 106 height 8
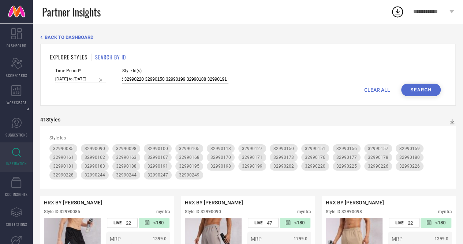
click at [174, 80] on input "32873770 32990178 32990151 32990127 32990244 32990177 32990216 32990176 3299017…" at bounding box center [175, 79] width 106 height 8
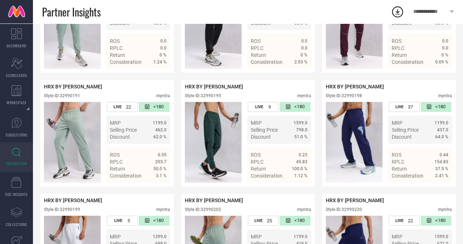
scroll to position [1137, 0]
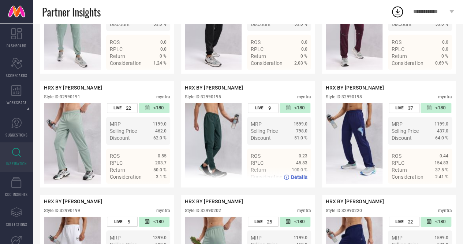
click at [213, 99] on div "Style ID: 32990195" at bounding box center [203, 96] width 36 height 5
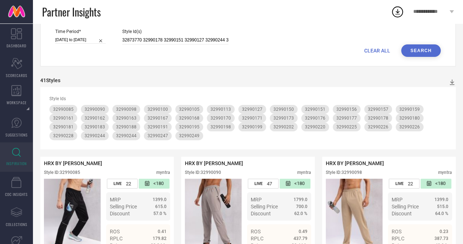
scroll to position [0, 0]
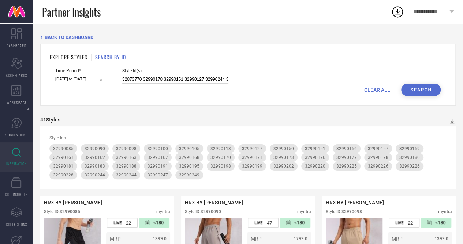
click at [181, 78] on input "32873770 32990178 32990151 32990127 32990244 32990177 32990216 32990176 3299017…" at bounding box center [175, 79] width 106 height 8
click at [174, 79] on input "32873770 32990178 32990151 32990127 32990244 32990177 32990216 32990176 3299017…" at bounding box center [175, 79] width 106 height 8
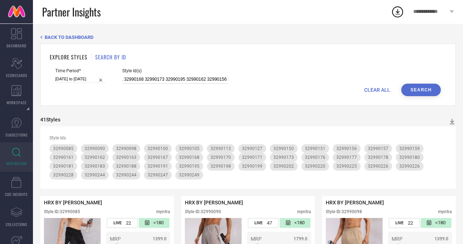
click at [174, 79] on input "32873770 32990178 32990151 32990127 32990244 32990177 32990216 32990176 3299017…" at bounding box center [175, 79] width 106 height 8
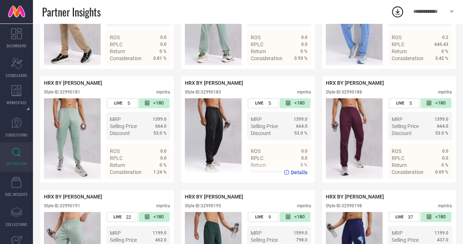
scroll to position [1026, 0]
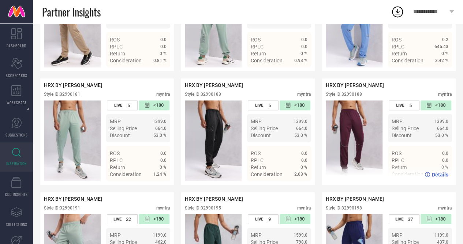
click at [353, 97] on div "Style ID: 32990188" at bounding box center [344, 94] width 36 height 5
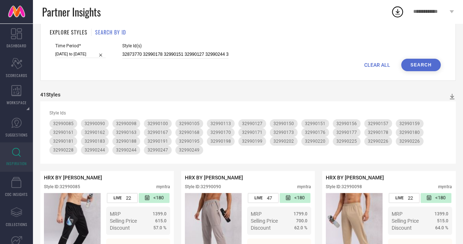
scroll to position [0, 0]
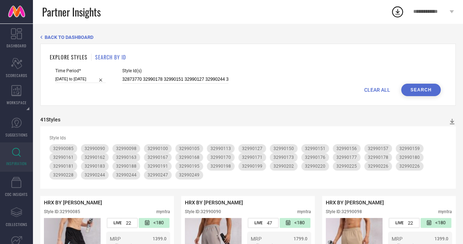
drag, startPoint x: 181, startPoint y: 71, endPoint x: 182, endPoint y: 79, distance: 7.4
click at [182, 79] on div "Style Id(s) 32873770 32990178 32990151 32990127 32990244 32990177 32990216 3299…" at bounding box center [175, 75] width 106 height 15
click at [182, 79] on input "32873770 32990178 32990151 32990127 32990244 32990177 32990216 32990176 3299017…" at bounding box center [175, 79] width 106 height 8
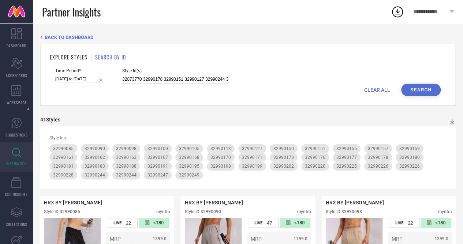
scroll to position [0, 621]
click at [173, 78] on input "32873770 32990178 32990151 32990127 32990244 32990177 32990216 32990176 3299017…" at bounding box center [175, 79] width 106 height 8
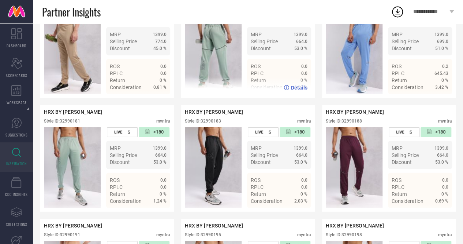
scroll to position [1004, 0]
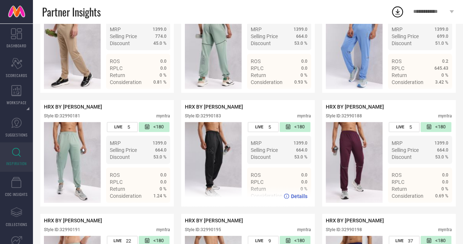
click at [220, 118] on div "Style ID: 32990183" at bounding box center [203, 115] width 36 height 5
click at [210, 118] on div "Style ID: 32990183" at bounding box center [203, 115] width 36 height 5
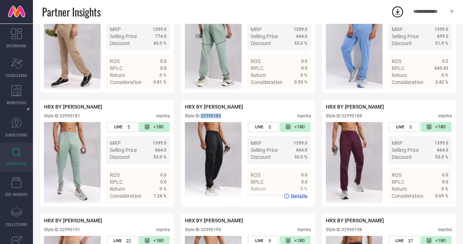
click at [210, 118] on div "Style ID: 32990183" at bounding box center [203, 115] width 36 height 5
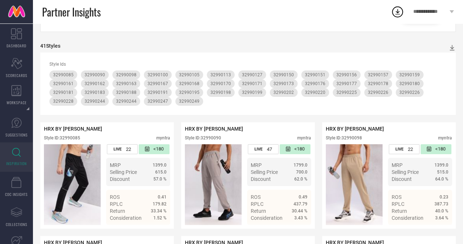
scroll to position [0, 0]
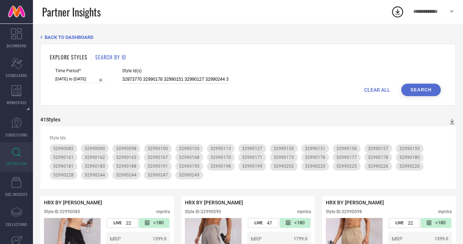
click at [200, 78] on input "32873770 32990178 32990151 32990127 32990244 32990177 32990216 32990176 3299017…" at bounding box center [175, 79] width 106 height 8
click at [177, 79] on input "32873770 32990178 32990151 32990127 32990244 32990177 32990216 32990176 3299017…" at bounding box center [175, 79] width 106 height 8
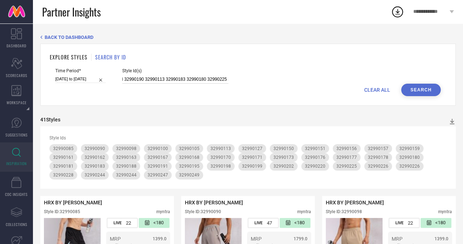
click at [177, 79] on input "32873770 32990178 32990151 32990127 32990244 32990177 32990216 32990176 3299017…" at bounding box center [175, 79] width 106 height 8
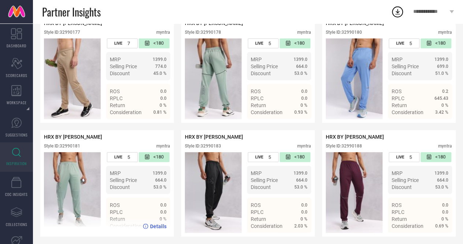
scroll to position [0, 0]
click at [68, 148] on div "Style ID: 32990181" at bounding box center [62, 145] width 36 height 5
click at [64, 148] on div "Style ID: 32990181" at bounding box center [62, 145] width 36 height 5
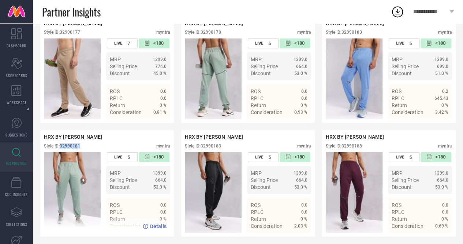
click at [64, 148] on div "Style ID: 32990181" at bounding box center [62, 145] width 36 height 5
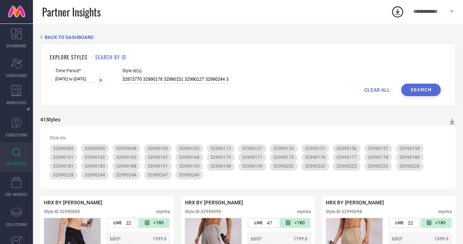
click at [164, 77] on input "32873770 32990178 32990151 32990127 32990244 32990177 32990216 32990176 3299017…" at bounding box center [175, 79] width 106 height 8
click at [168, 81] on input "32873770 32990178 32990151 32990127 32990244 32990177 32990216 32990176 3299017…" at bounding box center [175, 79] width 106 height 8
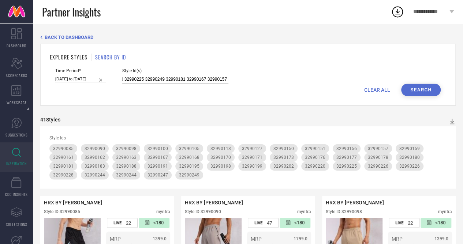
click at [168, 81] on input "32873770 32990178 32990151 32990127 32990244 32990177 32990216 32990176 3299017…" at bounding box center [175, 79] width 106 height 8
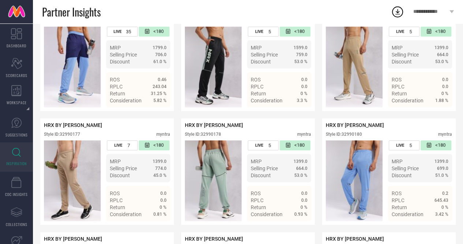
scroll to position [919, 0]
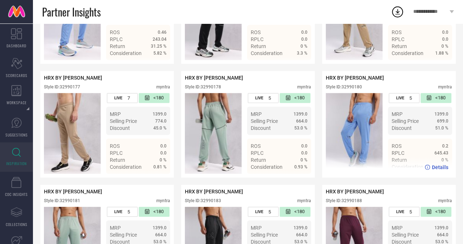
click at [355, 89] on div "Style ID: 32990180" at bounding box center [344, 86] width 36 height 5
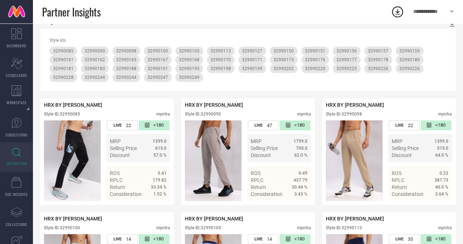
scroll to position [0, 0]
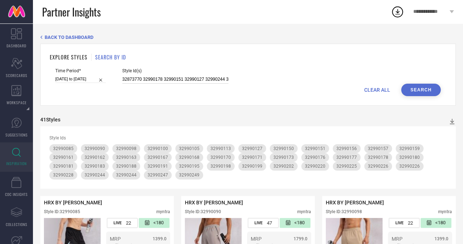
click at [144, 80] on input "32873770 32990178 32990151 32990127 32990244 32990177 32990216 32990176 3299017…" at bounding box center [175, 79] width 106 height 8
click at [172, 77] on input "32873770 32990178 32990151 32990127 32990244 32990177 32990216 32990176 3299017…" at bounding box center [175, 79] width 106 height 8
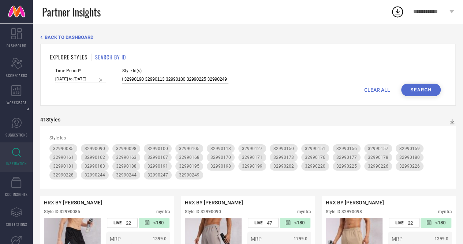
click at [172, 77] on input "32873770 32990178 32990151 32990127 32990244 32990177 32990216 32990176 3299017…" at bounding box center [175, 79] width 106 height 8
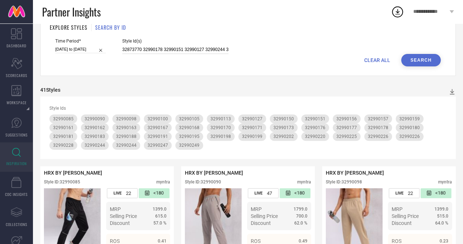
scroll to position [0, 0]
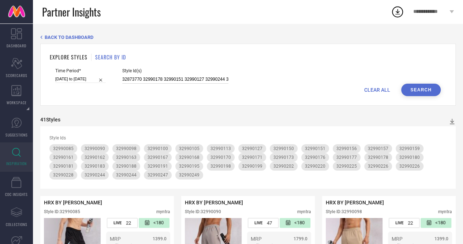
click at [175, 76] on input "32873770 32990178 32990151 32990127 32990244 32990177 32990216 32990176 3299017…" at bounding box center [175, 79] width 106 height 8
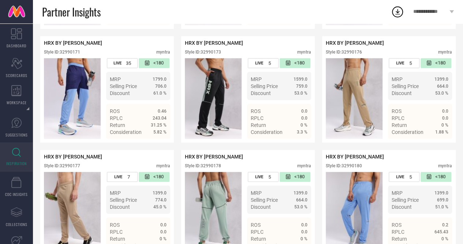
scroll to position [841, 0]
click at [214, 171] on div "HRX BY [PERSON_NAME] Style ID: 32990178 myntra" at bounding box center [248, 162] width 126 height 18
click at [212, 168] on div "Style ID: 32990178" at bounding box center [203, 165] width 36 height 5
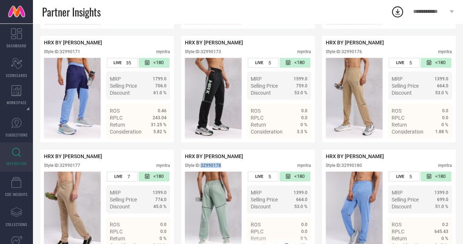
click at [212, 168] on div "Style ID: 32990178" at bounding box center [203, 165] width 36 height 5
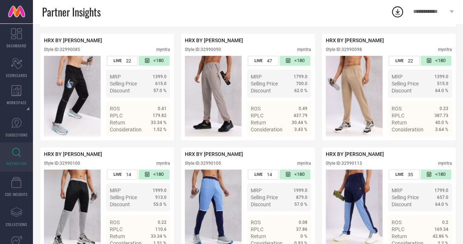
scroll to position [0, 0]
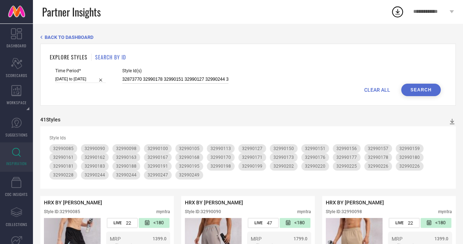
click at [174, 81] on input "32873770 32990178 32990151 32990127 32990244 32990177 32990216 32990176 3299017…" at bounding box center [175, 79] width 106 height 8
drag, startPoint x: 157, startPoint y: 75, endPoint x: 151, endPoint y: 81, distance: 7.8
click at [151, 81] on div "Style Id(s) 32873770 32990178 32990151 32990127 32990244 32990177 32990216 3299…" at bounding box center [175, 75] width 106 height 15
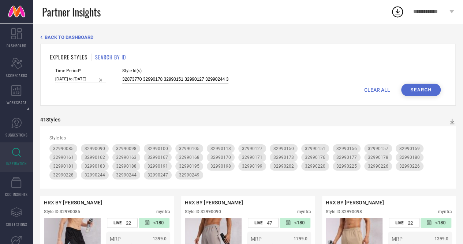
click at [151, 81] on input "32873770 32990178 32990151 32990127 32990244 32990177 32990216 32990176 3299017…" at bounding box center [175, 79] width 106 height 8
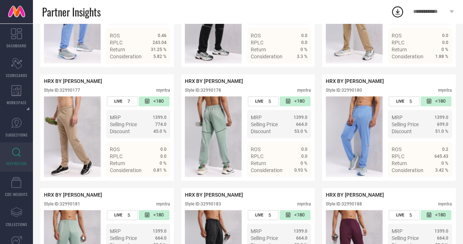
scroll to position [914, 0]
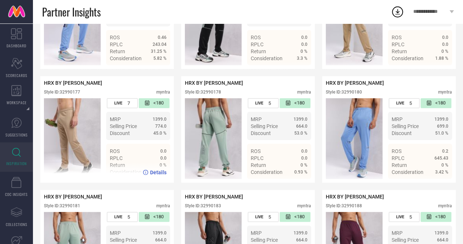
click at [65, 94] on div "Style ID: 32990177" at bounding box center [62, 91] width 36 height 5
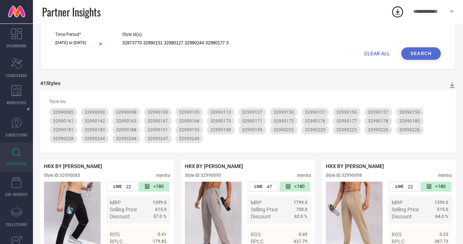
scroll to position [0, 0]
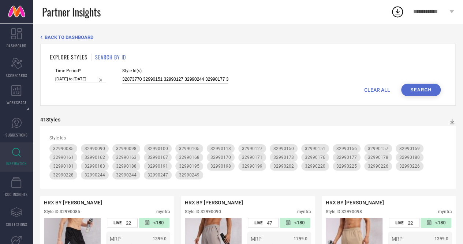
click at [178, 81] on input "32873770 32990151 32990127 32990244 32990177 32990216 32990176 32990170 3299022…" at bounding box center [175, 79] width 106 height 8
click at [215, 76] on input "32873770 32990151 32990127 32990244 32990177 32990216 32990176 32990170 3299022…" at bounding box center [175, 79] width 106 height 8
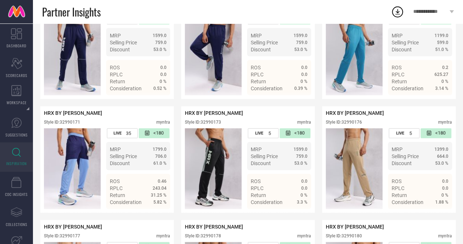
scroll to position [768, 0]
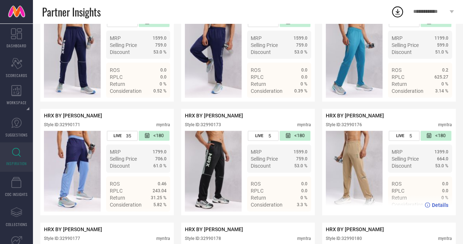
click at [356, 127] on div "Style ID: 32990176" at bounding box center [344, 124] width 36 height 5
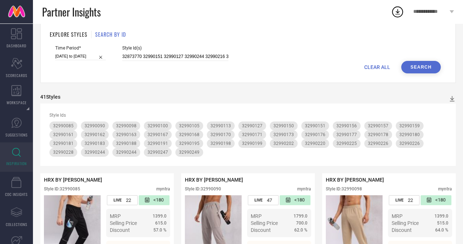
scroll to position [0, 0]
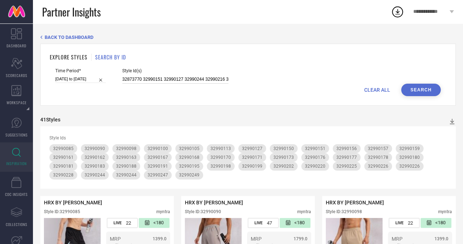
click at [188, 77] on input "32873770 32990151 32990127 32990244 32990216 32990176 32990170 32990226 3299015…" at bounding box center [175, 79] width 106 height 8
click at [219, 83] on input "32873770 32990151 32990127 32990244 32990216 32990176 32990170 32990226 3299015…" at bounding box center [175, 79] width 106 height 8
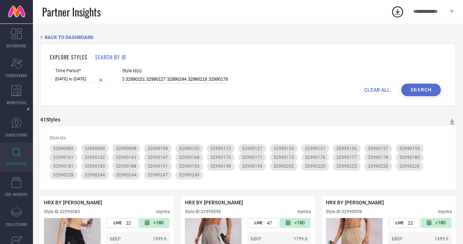
click at [219, 83] on input "32873770 32990151 32990127 32990244 32990216 32990176 32990170 32990226 3299015…" at bounding box center [175, 79] width 106 height 8
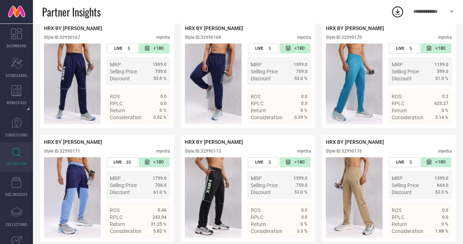
scroll to position [742, 0]
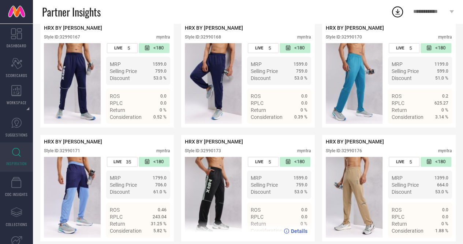
click at [214, 153] on div "Style ID: 32990173" at bounding box center [203, 150] width 36 height 5
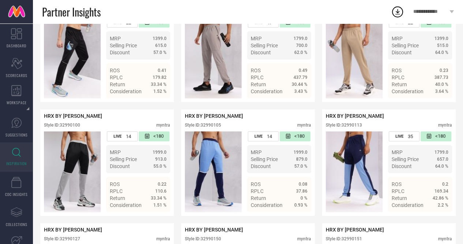
scroll to position [0, 0]
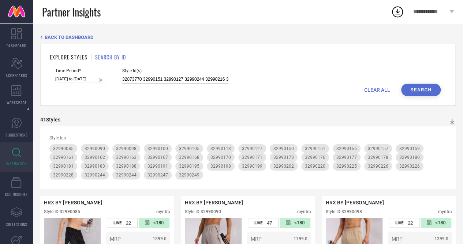
click at [177, 80] on input "32873770 32990151 32990127 32990244 32990216 32990170 32990226 32990159 3299019…" at bounding box center [175, 79] width 106 height 8
click at [178, 79] on input "32873770 32990151 32990127 32990244 32990216 32990170 32990226 32990159 3299019…" at bounding box center [175, 79] width 106 height 8
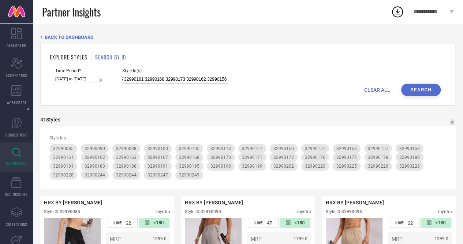
click at [178, 79] on input "32873770 32990151 32990127 32990244 32990216 32990170 32990226 32990159 3299019…" at bounding box center [175, 79] width 106 height 8
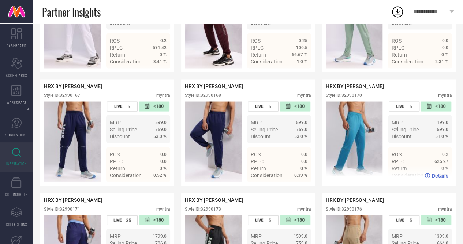
scroll to position [0, 0]
click at [349, 97] on div "Style ID: 32990170" at bounding box center [344, 94] width 36 height 5
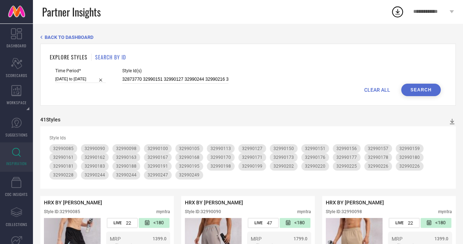
click at [188, 78] on div "Style Id(s) 32873770 32990151 32990127 32990244 32990216 32990170 32990226 3299…" at bounding box center [175, 75] width 106 height 15
click at [188, 78] on input "32873770 32990151 32990127 32990244 32990216 32990170 32990226 32990159 3299019…" at bounding box center [175, 79] width 106 height 8
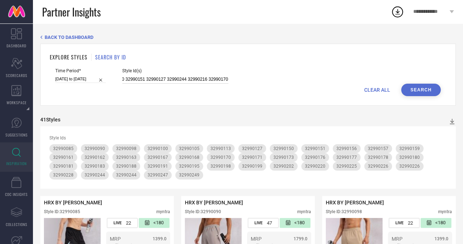
click at [217, 82] on input "32873770 32990151 32990127 32990244 32990216 32990170 32990226 32990159 3299019…" at bounding box center [175, 79] width 106 height 8
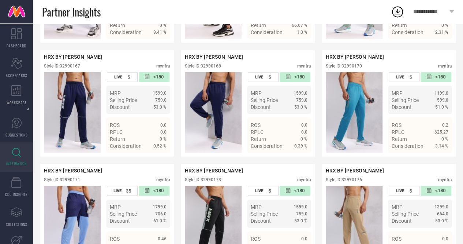
scroll to position [713, 0]
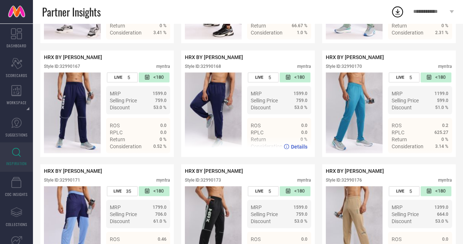
click at [216, 69] on div "Style ID: 32990168" at bounding box center [203, 66] width 36 height 5
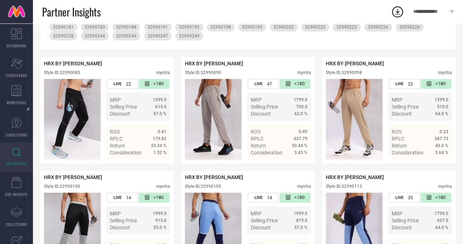
scroll to position [0, 0]
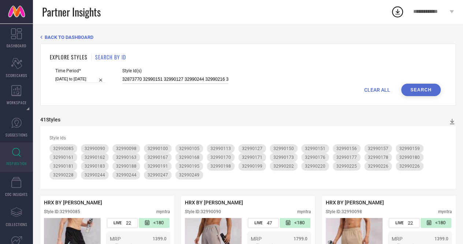
click at [187, 78] on input "32873770 32990151 32990127 32990244 32990216 32990226 32990159 32990198 3299016…" at bounding box center [175, 79] width 106 height 8
click at [178, 79] on input "32873770 32990151 32990127 32990244 32990216 32990226 32990159 32990198 3299016…" at bounding box center [175, 79] width 106 height 8
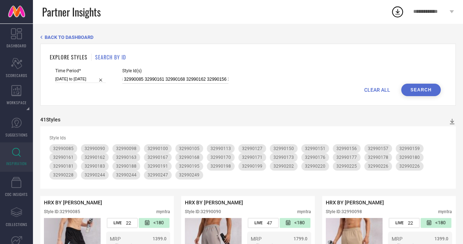
click at [178, 79] on input "32873770 32990151 32990127 32990244 32990216 32990226 32990159 32990198 3299016…" at bounding box center [175, 79] width 106 height 8
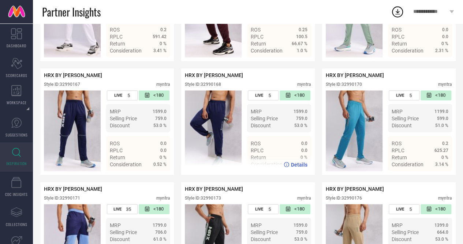
scroll to position [613, 0]
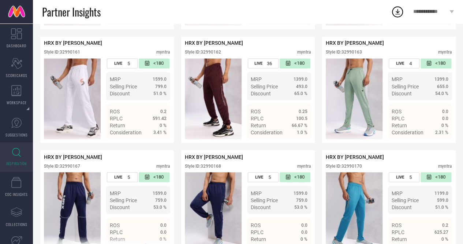
click at [75, 168] on div "Style ID: 32990167" at bounding box center [62, 165] width 36 height 5
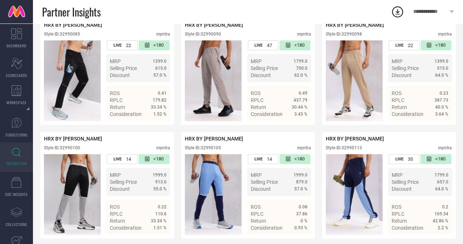
scroll to position [0, 0]
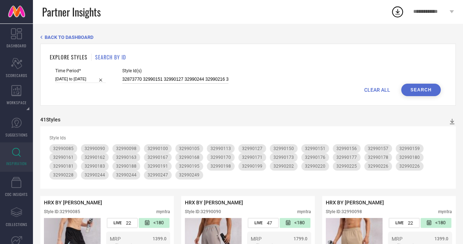
click at [193, 78] on input "32873770 32990151 32990127 32990244 32990216 32990226 32990159 32990198 3299016…" at bounding box center [175, 79] width 106 height 8
click at [171, 82] on input "32873770 32990151 32990127 32990244 32990216 32990226 32990159 32990198 3299016…" at bounding box center [175, 79] width 106 height 8
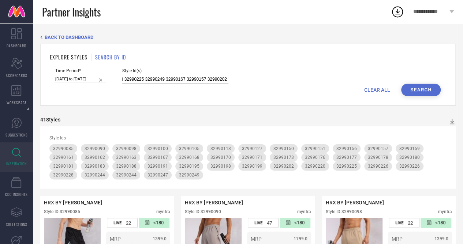
click at [171, 82] on input "32873770 32990151 32990127 32990244 32990216 32990226 32990159 32990198 3299016…" at bounding box center [175, 79] width 106 height 8
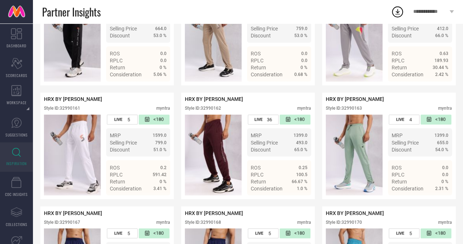
scroll to position [557, 0]
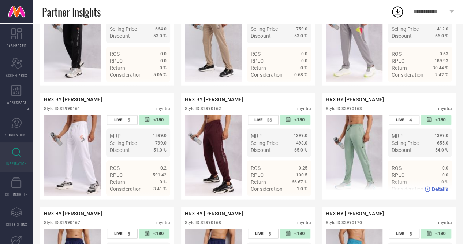
click at [351, 111] on div "Style ID: 32990163" at bounding box center [344, 108] width 36 height 5
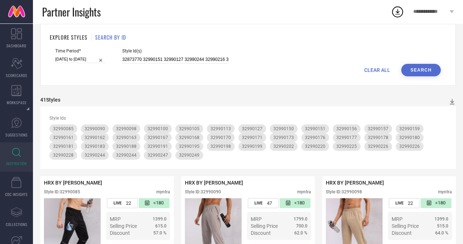
scroll to position [0, 0]
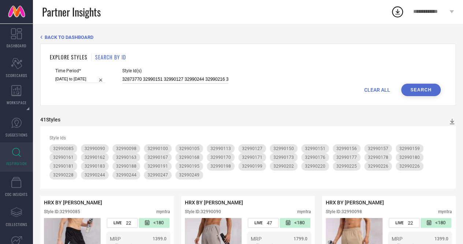
click at [188, 82] on input "32873770 32990151 32990127 32990244 32990216 32990226 32990159 32990198 3299016…" at bounding box center [175, 79] width 106 height 8
click at [174, 79] on input "32873770 32990151 32990127 32990244 32990216 32990226 32990159 32990198 3299016…" at bounding box center [175, 79] width 106 height 8
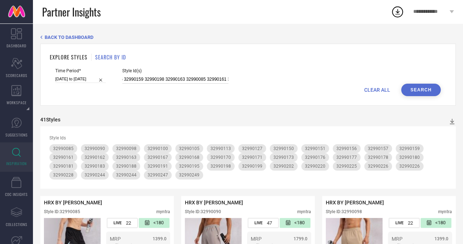
click at [174, 79] on input "32873770 32990151 32990127 32990244 32990216 32990226 32990159 32990198 3299016…" at bounding box center [175, 79] width 106 height 8
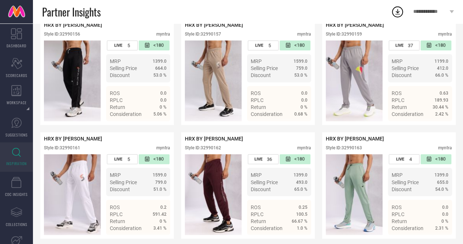
scroll to position [511, 0]
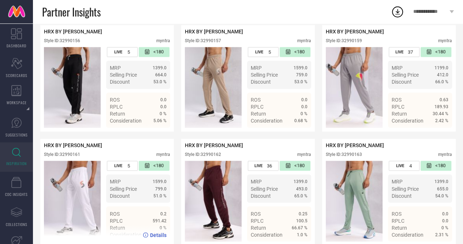
click at [73, 157] on div "Style ID: 32990161" at bounding box center [62, 154] width 36 height 5
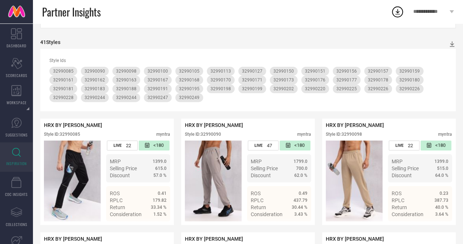
scroll to position [0, 0]
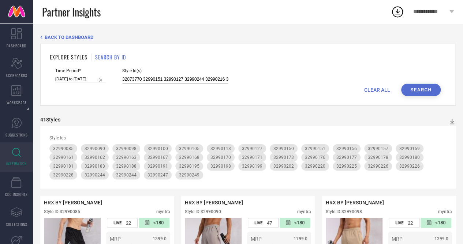
click at [184, 79] on input "32873770 32990151 32990127 32990244 32990216 32990226 32990159 32990198 3299008…" at bounding box center [175, 79] width 106 height 8
click at [175, 78] on input "32873770 32990151 32990127 32990244 32990216 32990226 32990159 32990198 3299008…" at bounding box center [175, 79] width 106 height 8
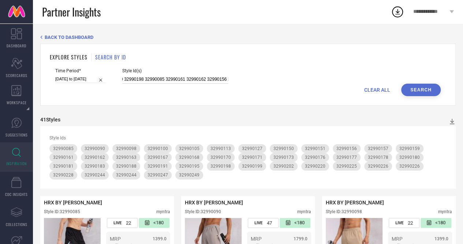
click at [175, 78] on input "32873770 32990151 32990127 32990244 32990216 32990226 32990159 32990198 3299008…" at bounding box center [175, 79] width 106 height 8
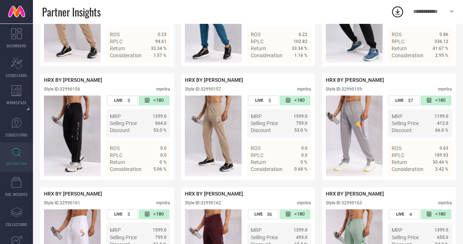
scroll to position [462, 0]
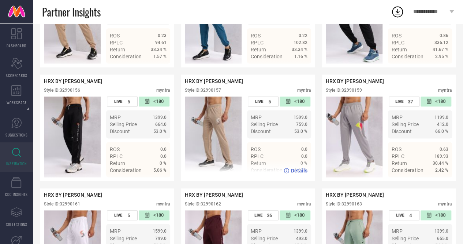
click at [215, 93] on div "Style ID: 32990157" at bounding box center [203, 90] width 36 height 5
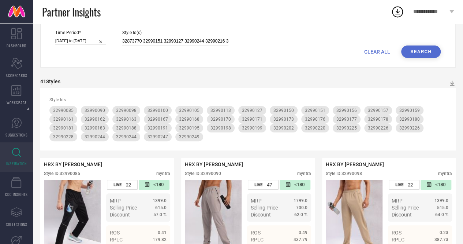
scroll to position [0, 0]
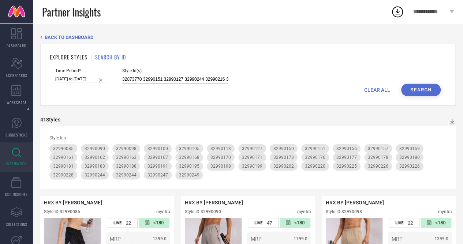
click at [187, 78] on input "32873770 32990151 32990127 32990244 32990216 32990226 32990159 32990198 3299008…" at bounding box center [175, 79] width 106 height 8
click at [169, 77] on input "32873770 32990151 32990127 32990244 32990216 32990226 32990159 32990198 3299008…" at bounding box center [175, 79] width 106 height 8
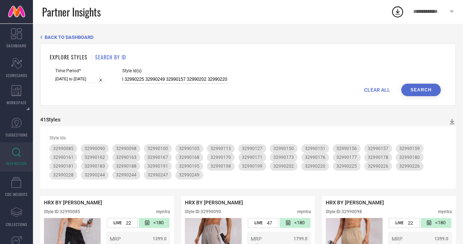
click at [169, 77] on input "32873770 32990151 32990127 32990244 32990216 32990226 32990159 32990198 3299008…" at bounding box center [175, 79] width 106 height 8
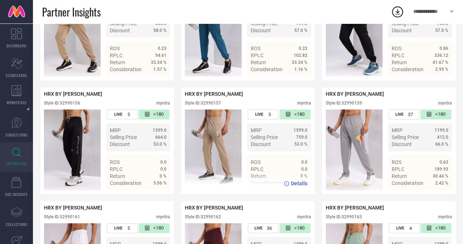
scroll to position [452, 0]
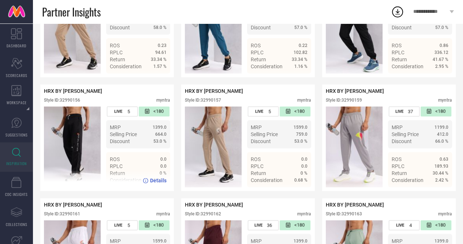
click at [71, 103] on div "Style ID: 32990156" at bounding box center [62, 99] width 36 height 5
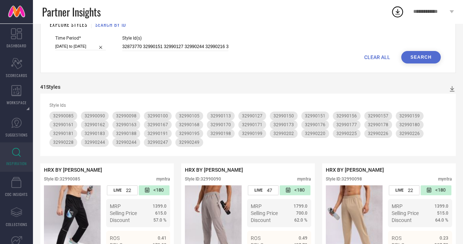
scroll to position [0, 0]
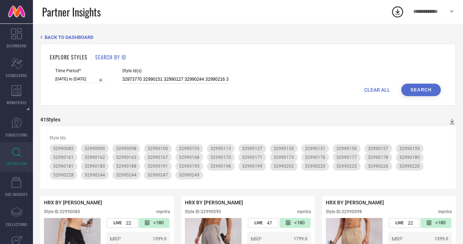
click at [163, 79] on input "32873770 32990151 32990127 32990244 32990216 32990226 32990159 32990198 3299008…" at bounding box center [175, 79] width 106 height 8
click at [174, 78] on input "32873770 32990151 32990127 32990244 32990216 32990226 32990159 32990198 3299008…" at bounding box center [175, 79] width 106 height 8
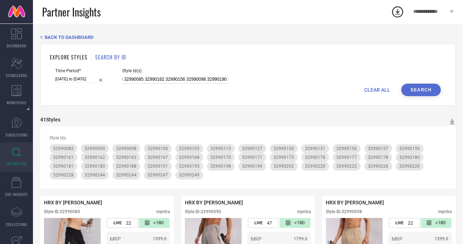
click at [174, 78] on input "32873770 32990151 32990127 32990244 32990216 32990226 32990159 32990198 3299008…" at bounding box center [175, 79] width 106 height 8
type input "32873770 32990151 32990127 32990244 32990216 32990226 32990159 32990198 3299008…"
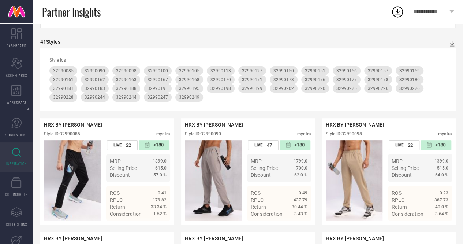
scroll to position [0, 0]
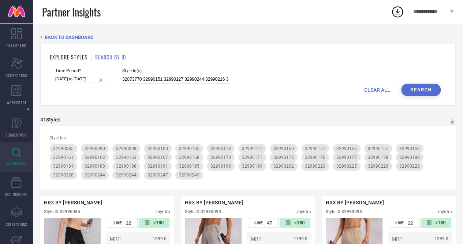
click at [413, 87] on button "Search" at bounding box center [421, 90] width 40 height 12
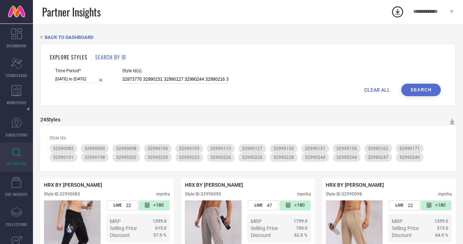
click at [166, 81] on input "32873770 32990151 32990127 32990244 32990216 32990226 32990159 32990198 3299008…" at bounding box center [175, 79] width 106 height 8
paste input "32032237 32466659 32466620 32466733 32466726 32466796 32466636 32466675 3246668…"
click at [413, 89] on button "Search" at bounding box center [421, 90] width 40 height 12
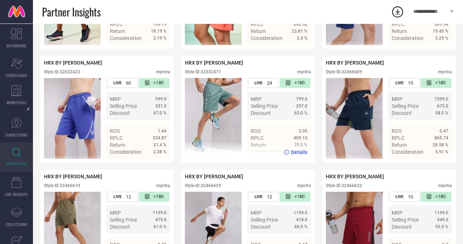
scroll to position [818, 0]
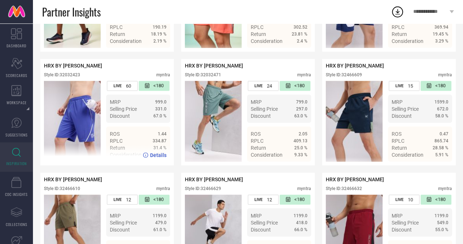
click at [72, 77] on div "Style ID: 32032423" at bounding box center [62, 74] width 36 height 5
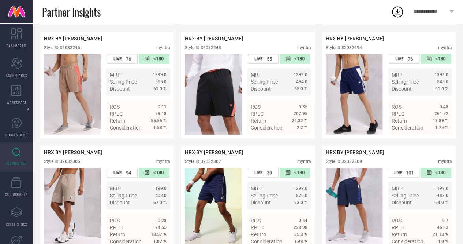
scroll to position [0, 0]
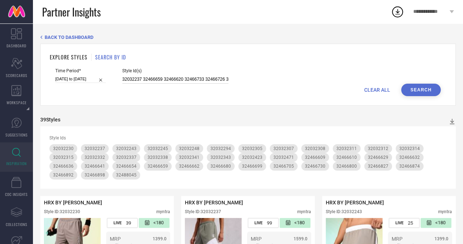
click at [157, 79] on input "32032237 32466659 32466620 32466733 32466726 32466796 32466636 32466675 3246668…" at bounding box center [175, 79] width 106 height 8
click at [215, 78] on input "32032237 32466659 32466620 32466733 32466726 32466796 32466636 32466675 3246668…" at bounding box center [175, 79] width 106 height 8
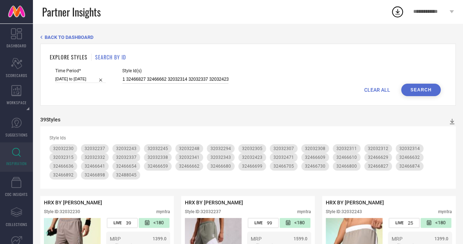
click at [215, 78] on input "32032237 32466659 32466620 32466733 32466726 32466796 32466636 32466675 3246668…" at bounding box center [175, 79] width 106 height 8
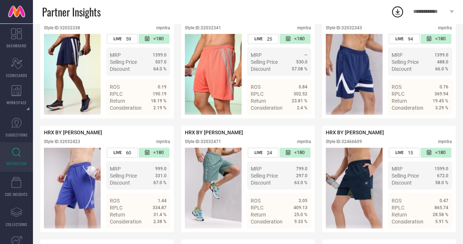
scroll to position [751, 0]
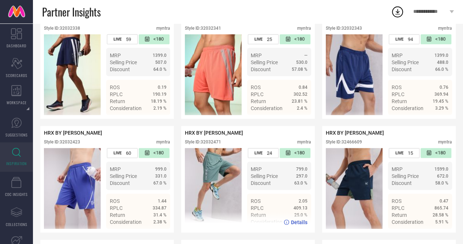
click at [211, 144] on div "Style ID: 32032471" at bounding box center [203, 141] width 36 height 5
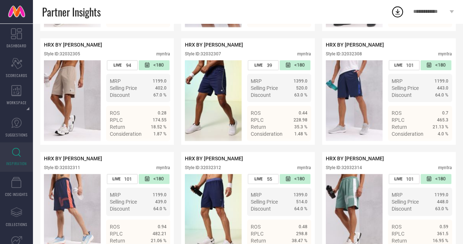
scroll to position [0, 0]
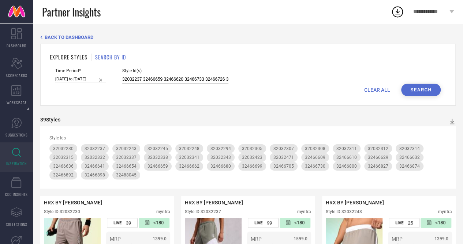
click at [190, 79] on input "32032237 32466659 32466620 32466733 32466726 32466796 32466636 32466675 3246668…" at bounding box center [175, 79] width 106 height 8
click at [173, 79] on input "32032237 32466659 32466620 32466733 32466726 32466796 32466636 32466675 3246668…" at bounding box center [175, 79] width 106 height 8
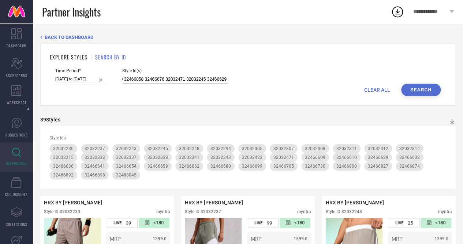
click at [173, 79] on input "32032237 32466659 32466620 32466733 32466726 32466796 32466636 32466675 3246668…" at bounding box center [175, 79] width 106 height 8
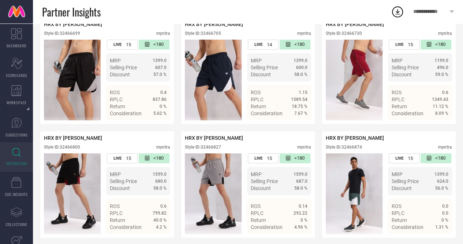
scroll to position [1314, 0]
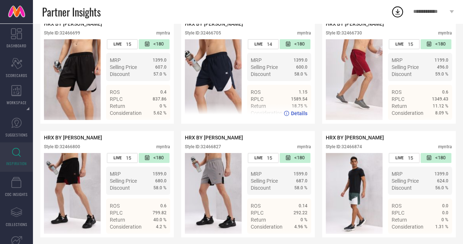
click at [218, 36] on div "Style ID: 32466705" at bounding box center [203, 32] width 36 height 5
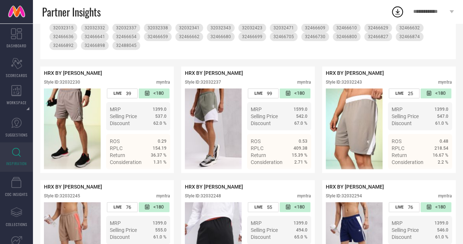
scroll to position [0, 0]
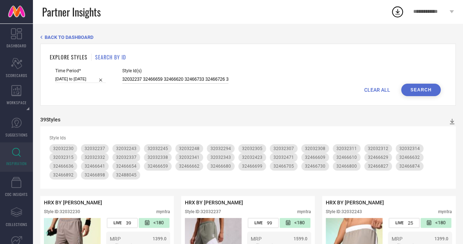
click at [197, 83] on input "32032237 32466659 32466620 32466733 32466726 32466796 32466636 32466675 3246668…" at bounding box center [175, 79] width 106 height 8
click at [170, 79] on input "32032237 32466659 32466620 32466733 32466726 32466796 32466636 32466675 3246668…" at bounding box center [175, 79] width 106 height 8
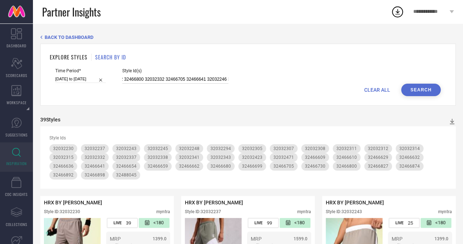
click at [170, 79] on input "32032237 32466659 32466620 32466733 32466726 32466796 32466636 32466675 3246668…" at bounding box center [175, 79] width 106 height 8
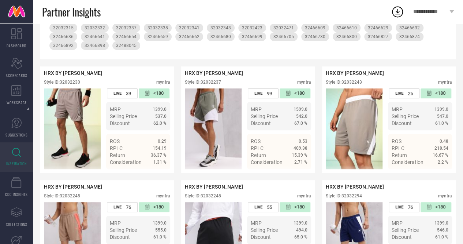
scroll to position [0, 0]
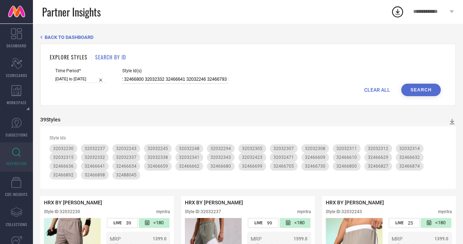
type input "32032237 32466659 32466620 32466733 32466726 32466796 32466636 32466675 3246668…"
click at [425, 82] on div "Time Period* [DATE] to [DATE] Style Id(s) 32032237 32466659 32466620 32466733 3…" at bounding box center [248, 75] width 386 height 15
click at [426, 85] on button "Search" at bounding box center [421, 90] width 40 height 12
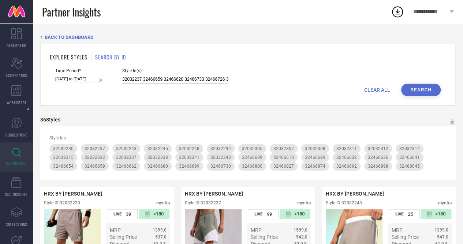
click at [169, 81] on input "32032237 32466659 32466620 32466733 32466726 32466796 32466636 32466675 3246668…" at bounding box center [175, 79] width 106 height 8
paste input "31376538 32045188 32045229 31376453 31376378 31376442 31376507 32045287 3137650…"
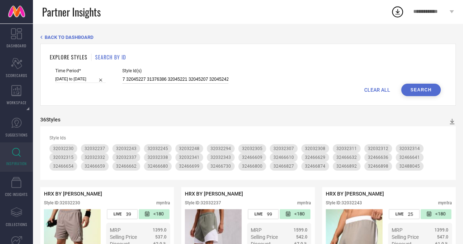
type input "31376538 32045188 32045229 31376453 31376378 31376442 31376507 32045287 3137650…"
click at [423, 88] on button "Search" at bounding box center [421, 90] width 40 height 12
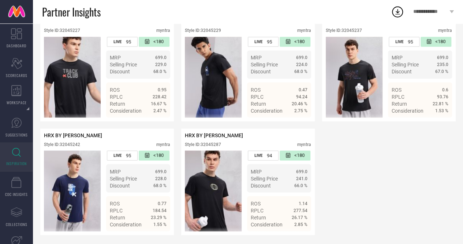
scroll to position [629, 0]
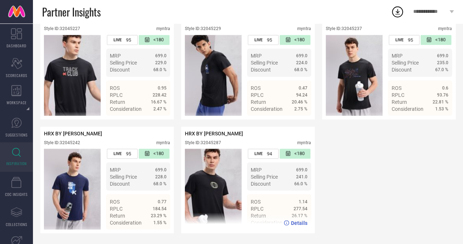
click at [211, 141] on div "Style ID: 32045287" at bounding box center [203, 142] width 36 height 5
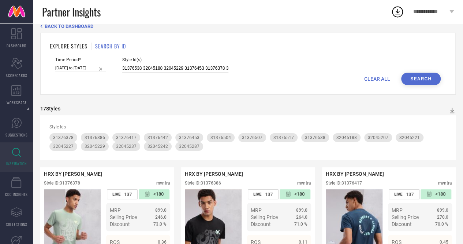
scroll to position [0, 0]
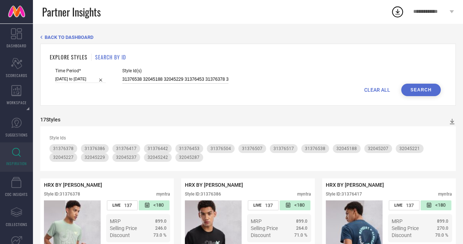
click at [205, 80] on input "31376538 32045188 32045229 31376453 31376378 31376442 31376507 32045287 3137650…" at bounding box center [175, 79] width 106 height 8
paste input "31376402 32032903 31376368 32032919 32032906 31376412 32032881 32032928"
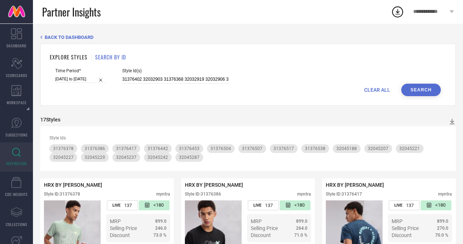
click at [419, 85] on button "Search" at bounding box center [421, 90] width 40 height 12
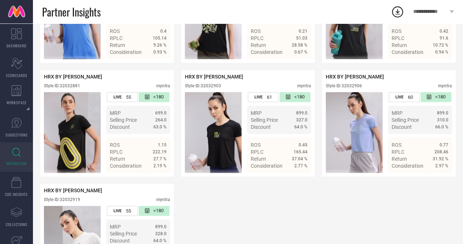
scroll to position [212, 0]
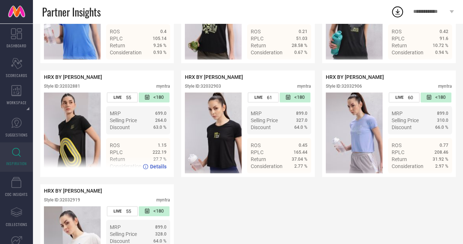
click at [77, 89] on div "Style ID: 32032881" at bounding box center [62, 86] width 36 height 5
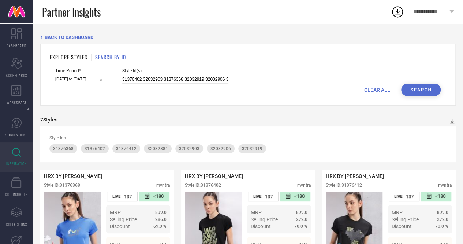
click at [164, 84] on div "CLEAR ALL Search" at bounding box center [248, 90] width 386 height 12
click at [164, 82] on input "31376402 32032903 31376368 32032919 32032906 31376412 32032881 32032928" at bounding box center [175, 79] width 106 height 8
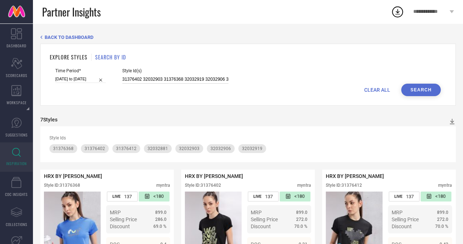
click at [164, 82] on input "31376402 32032903 31376368 32032919 32032906 31376412 32032881 32032928" at bounding box center [175, 79] width 106 height 8
click at [199, 78] on input "31376402 32032903 31376368 32032919 32032906 31376412 32032881 32032928" at bounding box center [175, 79] width 106 height 8
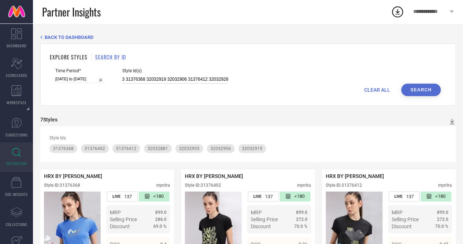
type input "31376402 32032903 31376368 32032919 32032906 31376412 32032928"
click at [427, 96] on button "Search" at bounding box center [421, 90] width 40 height 12
click at [181, 84] on input "31376402 32032903 31376368 32032919 32032906 31376412 32032928" at bounding box center [175, 79] width 106 height 8
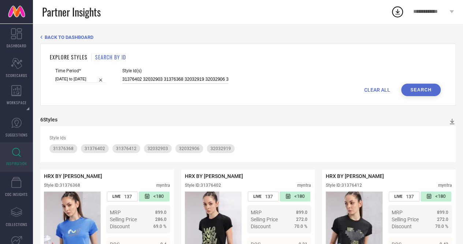
click at [181, 84] on input "31376402 32032903 31376368 32032919 32032906 31376412 32032928" at bounding box center [175, 79] width 106 height 8
paste input "33201365 33201464 33281350 33201469 33201448 33201354 33201375 33726137 3320134…"
type input "33201365 33201464 33281350 33201469 33201448 33201354 33201375 33726137 3320134…"
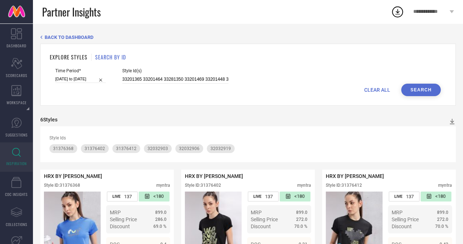
click at [405, 89] on button "Search" at bounding box center [421, 90] width 40 height 12
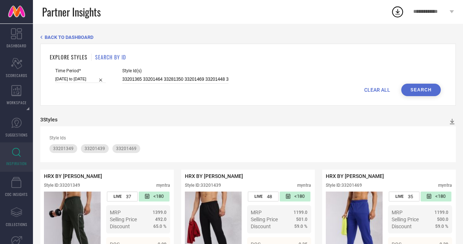
scroll to position [45, 0]
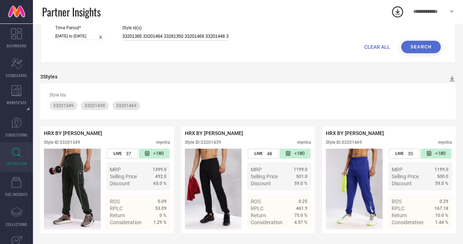
click at [190, 36] on input "33201365 33201464 33281350 33201469 33201448 33201354 33201375 33726137 3320134…" at bounding box center [175, 36] width 106 height 8
paste input "33200640 33201708 33201690 33200684 33200652 33200790 33200673 33201764 3320164…"
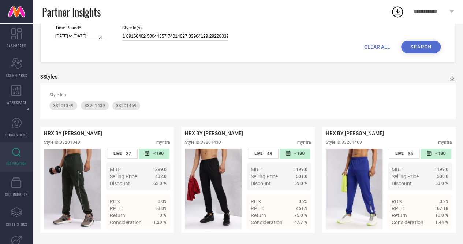
type input "33200640 33201708 33201690 33200684 33200652 33200790 33200673 33201764 3320164…"
click at [416, 45] on button "Search" at bounding box center [421, 47] width 40 height 12
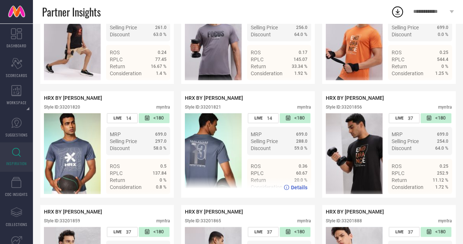
scroll to position [777, 0]
click at [209, 109] on div "Style ID: 33201821" at bounding box center [203, 106] width 36 height 5
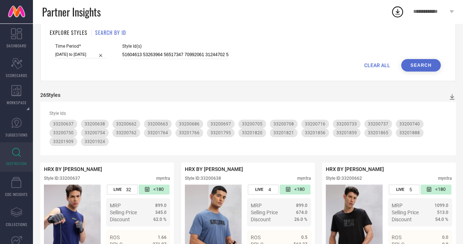
scroll to position [0, 0]
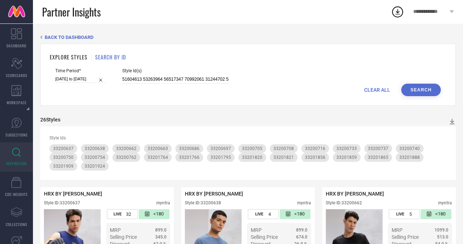
click at [160, 74] on div "Style Id(s)" at bounding box center [175, 75] width 106 height 15
drag, startPoint x: 160, startPoint y: 74, endPoint x: 162, endPoint y: 77, distance: 4.2
click at [162, 77] on div "Style Id(s)" at bounding box center [175, 75] width 106 height 15
click at [162, 77] on input at bounding box center [175, 79] width 106 height 8
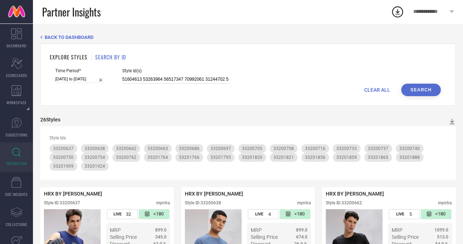
click at [162, 77] on input at bounding box center [175, 79] width 106 height 8
drag, startPoint x: 216, startPoint y: 88, endPoint x: 212, endPoint y: 79, distance: 9.0
click at [212, 79] on form "Time Period* [DATE] to [DATE] Style Id(s) CLEAR ALL Search" at bounding box center [248, 82] width 397 height 28
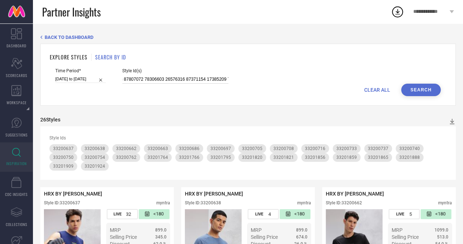
click at [212, 79] on input at bounding box center [175, 79] width 106 height 8
paste input "33200640 33201708 33201690 33200684 33200652 33200790 33200673 33201764 3320164…"
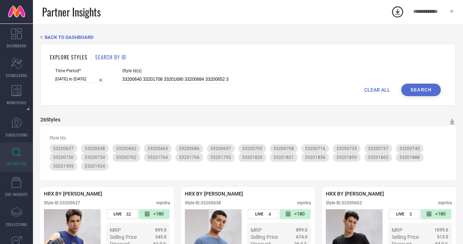
click at [422, 92] on button "Search" at bounding box center [421, 90] width 40 height 12
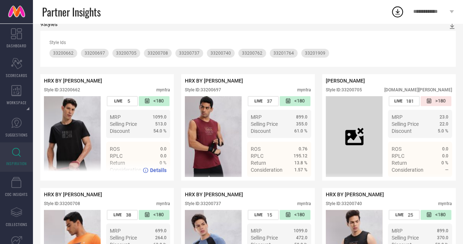
scroll to position [97, 0]
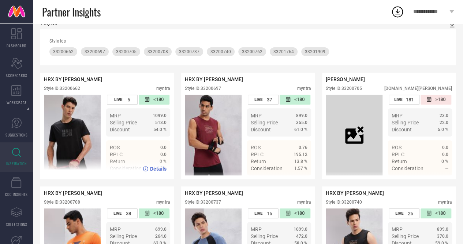
click at [73, 86] on div "HRX BY [PERSON_NAME] Style ID: 33200662 myntra" at bounding box center [107, 85] width 126 height 18
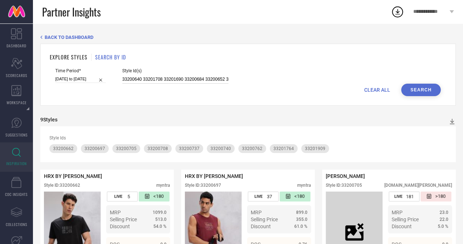
click at [182, 83] on input "33200640 33201708 33201690 33200684 33200652 33200790 33200673 33201764 3320164…" at bounding box center [175, 79] width 106 height 8
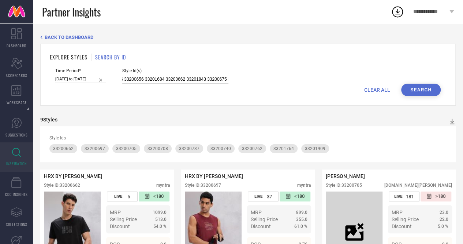
click at [176, 81] on input "33200640 33201708 33201690 33200684 33200652 33200790 33200673 33201764 3320164…" at bounding box center [175, 79] width 106 height 8
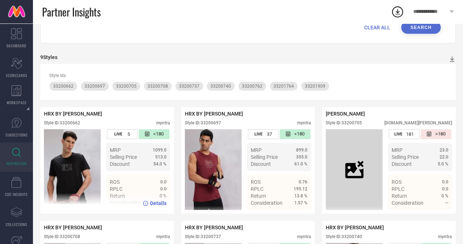
scroll to position [275, 0]
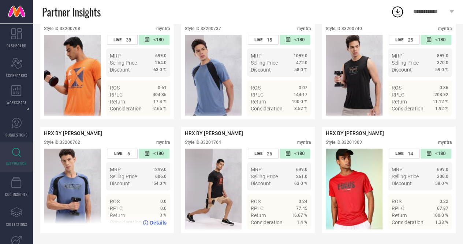
click at [74, 141] on div "Style ID: 33200762" at bounding box center [62, 142] width 36 height 5
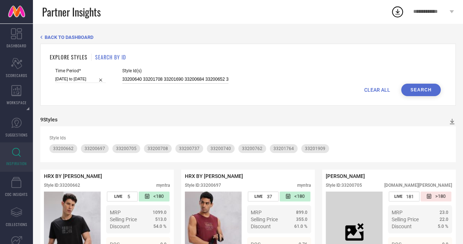
click at [190, 78] on input "33200640 33201708 33201690 33200684 33200652 33200790 33200673 33201764 3320164…" at bounding box center [175, 79] width 106 height 8
click at [174, 80] on input "33200640 33201708 33201690 33200684 33200652 33200790 33200673 33201764 3320164…" at bounding box center [175, 79] width 106 height 8
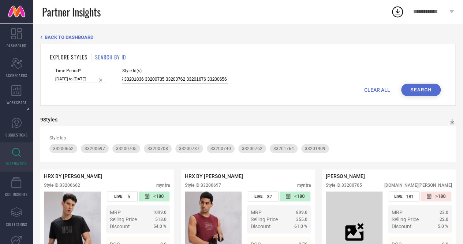
click at [174, 80] on input "33200640 33201708 33201690 33200684 33200652 33200790 33200673 33201764 3320164…" at bounding box center [175, 79] width 106 height 8
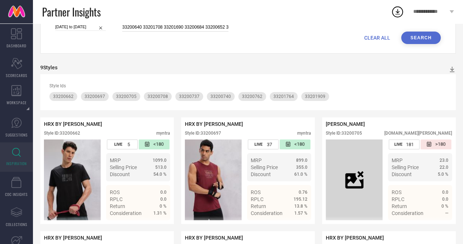
scroll to position [0, 0]
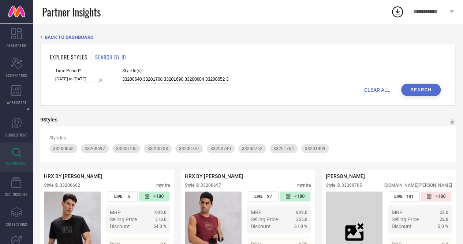
click at [420, 90] on button "Search" at bounding box center [421, 90] width 40 height 12
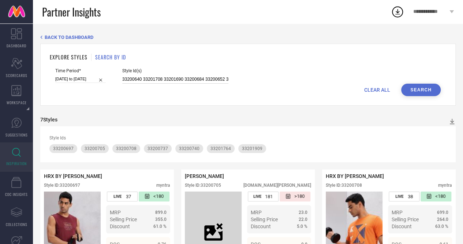
drag, startPoint x: 220, startPoint y: 81, endPoint x: 265, endPoint y: 79, distance: 44.7
click at [265, 79] on div "Time Period* [DATE] to [DATE] Style Id(s) 33200640 33201708 33201690 33200684 3…" at bounding box center [248, 75] width 386 height 15
click at [192, 79] on input "33200640 33201708 33201690 33200684 33200652 33200790 33200673 33201764 3320164…" at bounding box center [175, 79] width 106 height 8
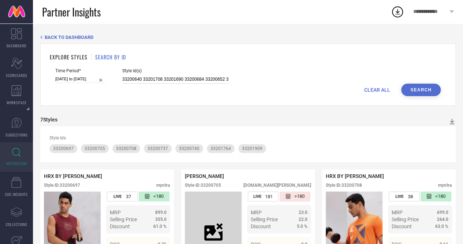
paste input "1801 33201831 33201845 33200709 33200710 33201712 33200679 33201766 33201849 33…"
click at [192, 79] on input "33201801 33201831 33201845 33200709 33200710 33201712 33200679 33201766 3320184…" at bounding box center [175, 79] width 106 height 8
click at [429, 85] on button "Search" at bounding box center [421, 90] width 40 height 12
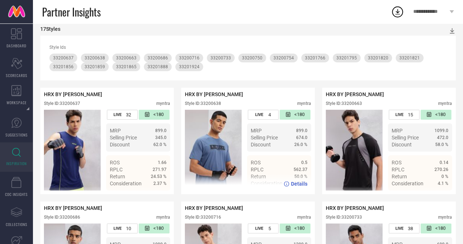
scroll to position [91, 0]
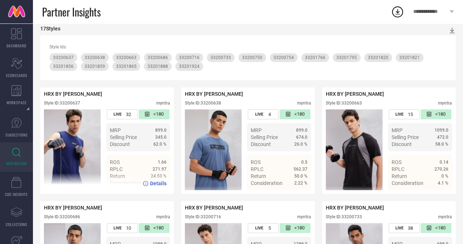
click at [79, 104] on div "Style ID: 33200637" at bounding box center [62, 102] width 36 height 5
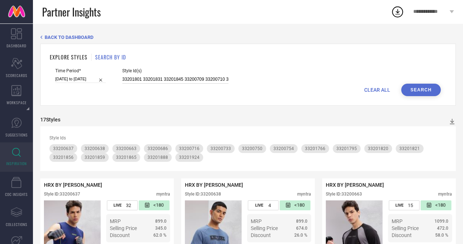
click at [169, 76] on input "33201801 33201831 33201845 33200709 33200710 33201712 33200679 33201766 3320184…" at bounding box center [175, 79] width 106 height 8
click at [176, 82] on input "33201801 33201831 33201845 33200709 33200710 33201712 33200679 33201766 3320184…" at bounding box center [175, 79] width 106 height 8
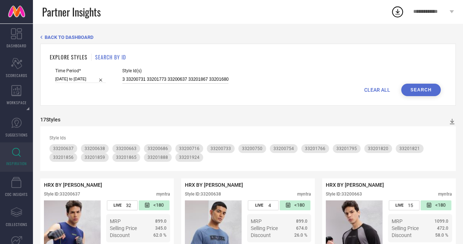
click at [176, 82] on input "33201801 33201831 33201845 33200709 33200710 33201712 33200679 33201766 3320184…" at bounding box center [175, 79] width 106 height 8
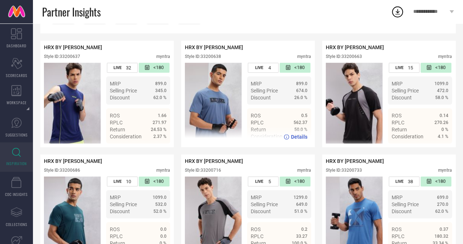
scroll to position [0, 0]
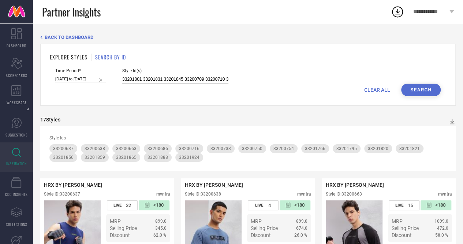
click at [176, 80] on input "33201801 33201831 33201845 33200709 33200710 33201712 33200679 33201766 3320184…" at bounding box center [175, 79] width 106 height 8
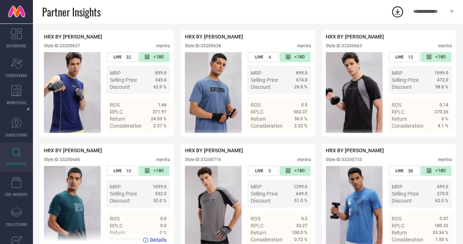
scroll to position [103, 0]
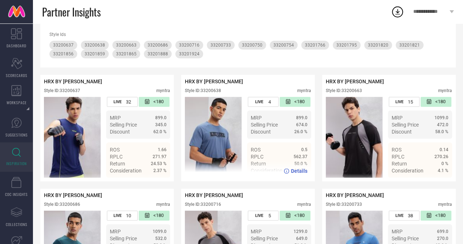
click at [214, 90] on div "Style ID: 33200638" at bounding box center [203, 90] width 36 height 5
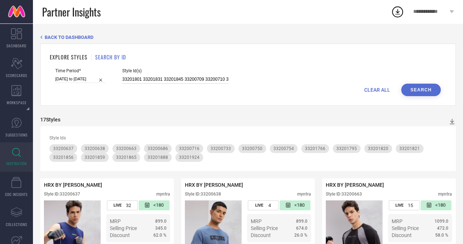
click at [167, 82] on input "33201801 33201831 33201845 33200709 33200710 33201712 33200679 33201766 3320184…" at bounding box center [175, 79] width 106 height 8
click at [173, 80] on input "33201801 33201831 33201845 33200709 33200710 33201712 33200679 33201766 3320184…" at bounding box center [175, 79] width 106 height 8
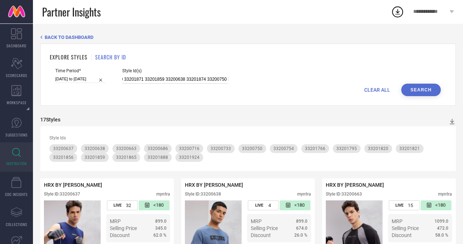
click at [173, 80] on input "33201801 33201831 33201845 33200709 33200710 33201712 33200679 33201766 3320184…" at bounding box center [175, 79] width 106 height 8
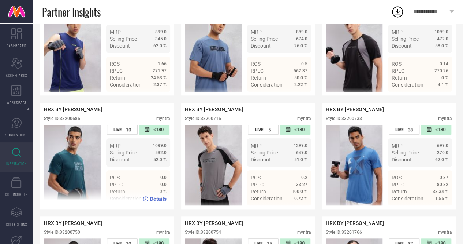
scroll to position [190, 0]
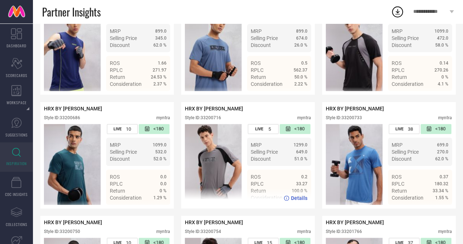
click at [215, 118] on div "Style ID: 33200716" at bounding box center [203, 117] width 36 height 5
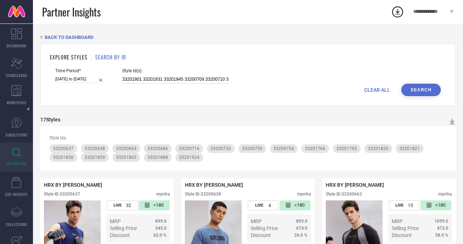
click at [163, 79] on input "33201801 33201831 33201845 33200709 33200710 33201712 33200679 33201766 3320184…" at bounding box center [175, 79] width 106 height 8
click at [176, 79] on input "33201801 33201831 33201845 33200709 33200710 33201712 33200679 33201766 3320184…" at bounding box center [175, 79] width 106 height 8
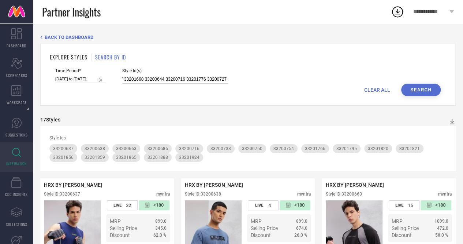
click at [176, 79] on input "33201801 33201831 33201845 33200709 33200710 33201712 33200679 33201766 3320184…" at bounding box center [175, 79] width 106 height 8
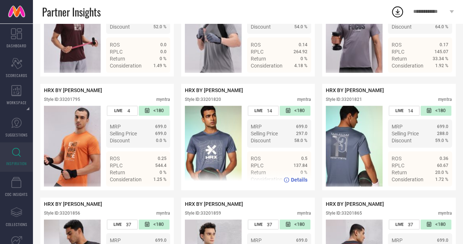
scroll to position [429, 0]
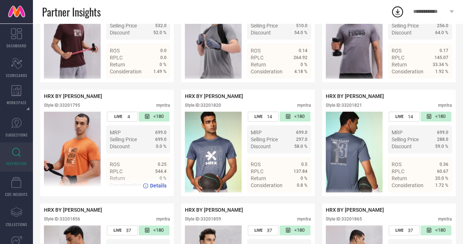
click at [73, 108] on div "Style ID: 33201795" at bounding box center [62, 105] width 36 height 5
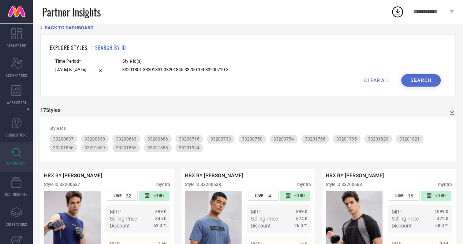
scroll to position [0, 0]
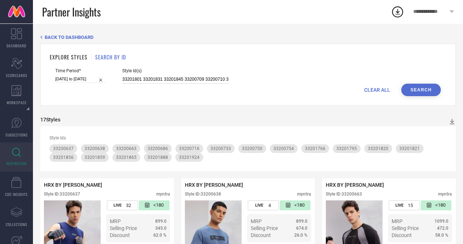
click at [177, 79] on input "33201801 33201831 33201845 33200709 33200710 33201712 33200679 33201766 3320184…" at bounding box center [175, 79] width 106 height 8
click at [173, 79] on input "33201801 33201831 33201845 33200709 33200710 33201712 33200679 33201766 3320184…" at bounding box center [175, 79] width 106 height 8
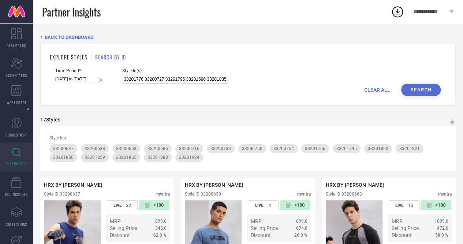
click at [173, 79] on input "33201801 33201831 33201845 33200709 33200710 33201712 33200679 33201766 3320184…" at bounding box center [175, 79] width 106 height 8
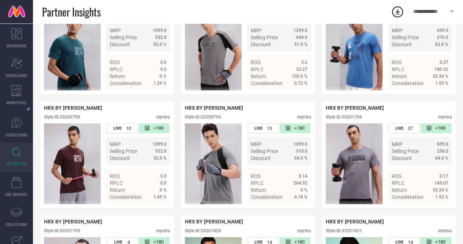
scroll to position [304, 0]
type input "33201801 33201831 33201845 33200709 33200710 33201712 33200679 33201766 3320184…"
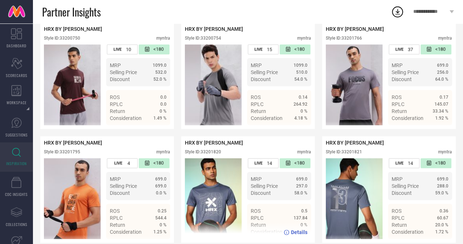
scroll to position [0, 0]
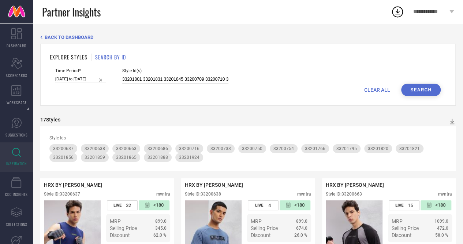
click at [418, 90] on button "Search" at bounding box center [421, 90] width 40 height 12
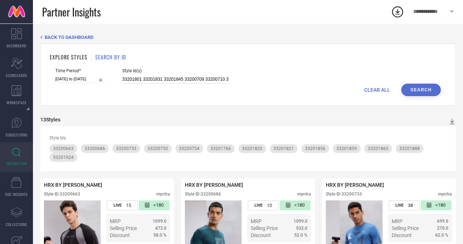
click at [167, 76] on input "33201801 33201831 33201845 33200709 33200710 33201712 33200679 33201766 3320184…" at bounding box center [175, 79] width 106 height 8
paste input "32990203 32990298 32990302 32990097 32990284 32990204 32997918 32990472 3299027…"
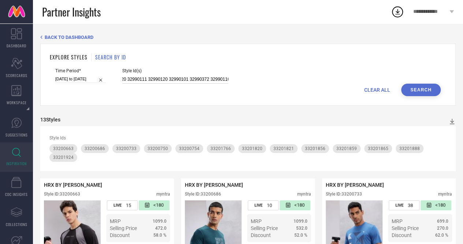
type input "32990203 32990298 32990302 32990097 32990284 32990204 32997918 32990472 3299027…"
click at [416, 90] on button "Search" at bounding box center [421, 90] width 40 height 12
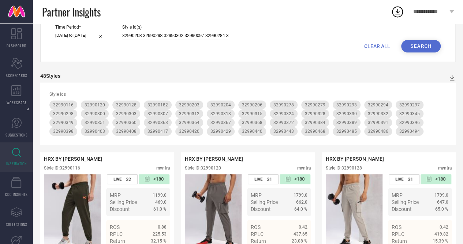
scroll to position [16, 0]
